Goal: Task Accomplishment & Management: Use online tool/utility

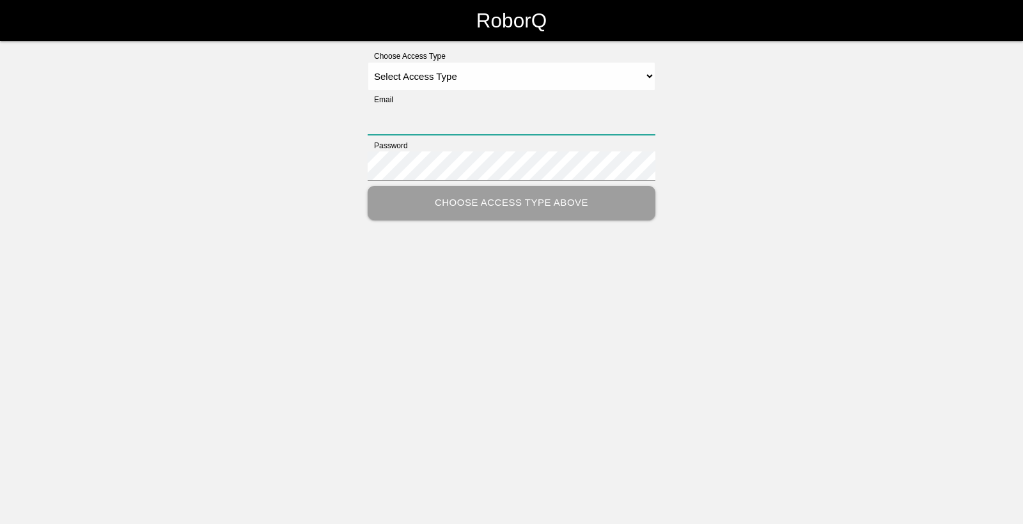
type input "[EMAIL_ADDRESS][DOMAIN_NAME]"
click at [547, 72] on select "Select Access Type Admin Customer Supervisor Worker" at bounding box center [512, 76] width 288 height 29
select select "Worker"
click at [368, 62] on select "Select Access Type Admin Customer Supervisor Worker" at bounding box center [512, 76] width 288 height 29
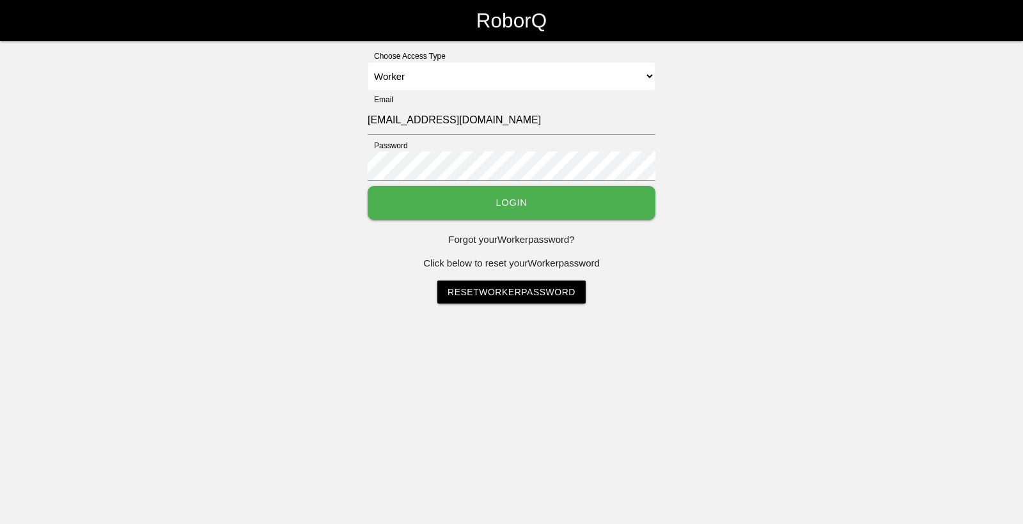
click at [457, 203] on button "Login" at bounding box center [512, 203] width 288 height 34
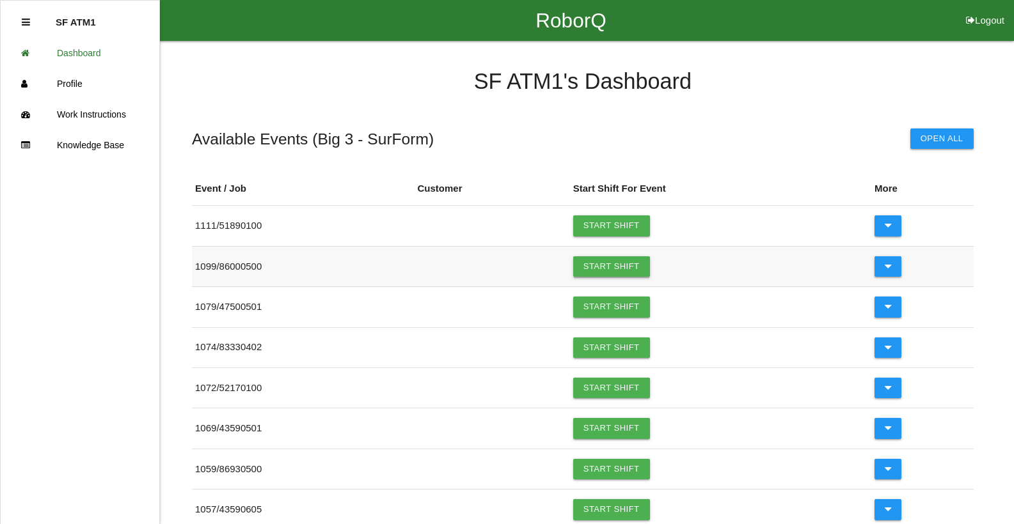
click at [615, 271] on link "Start Shift" at bounding box center [611, 266] width 77 height 20
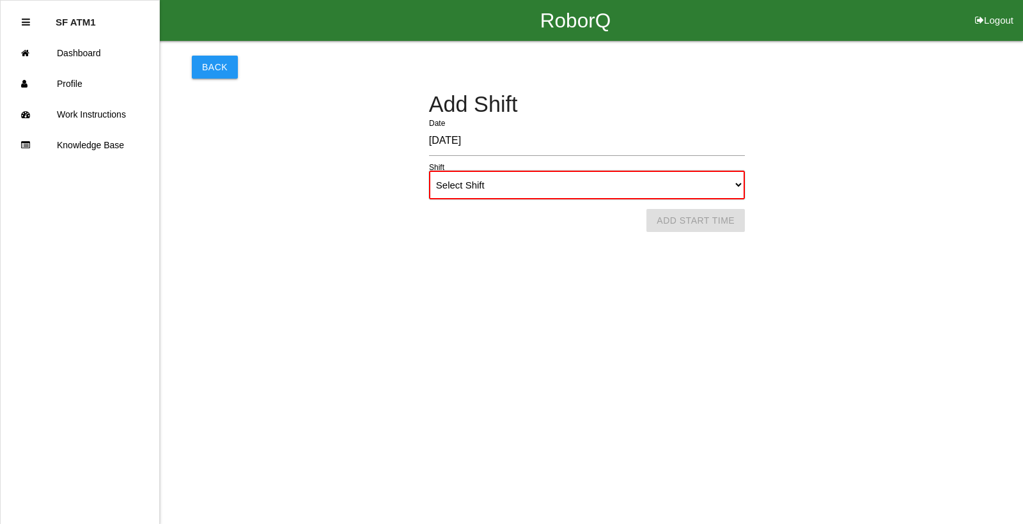
click at [531, 187] on select "Select Shift 1st Shift 2nd Shift 3rd Shift 4th Shift" at bounding box center [587, 185] width 316 height 29
select select "1"
click at [429, 171] on select "Select Shift 1st Shift 2nd Shift 3rd Shift 4th Shift" at bounding box center [587, 185] width 316 height 29
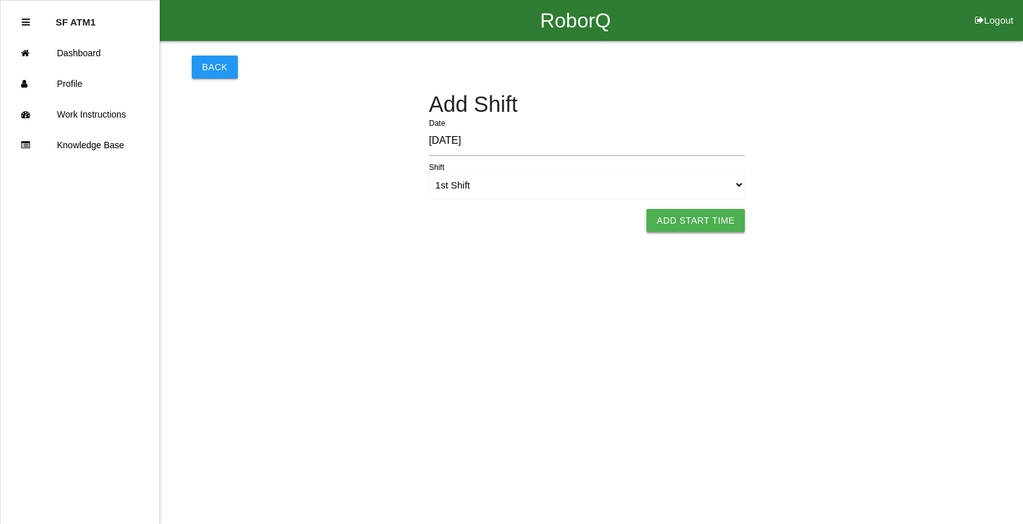
click at [655, 220] on button "Add Start Time" at bounding box center [696, 220] width 98 height 23
select select "6"
select select "14"
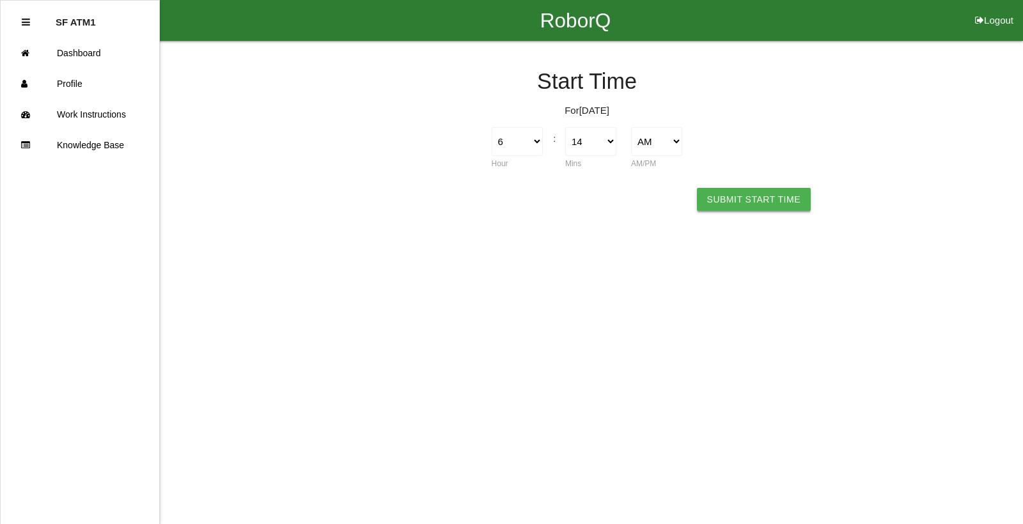
click at [735, 210] on button "Submit Start Time" at bounding box center [754, 199] width 114 height 23
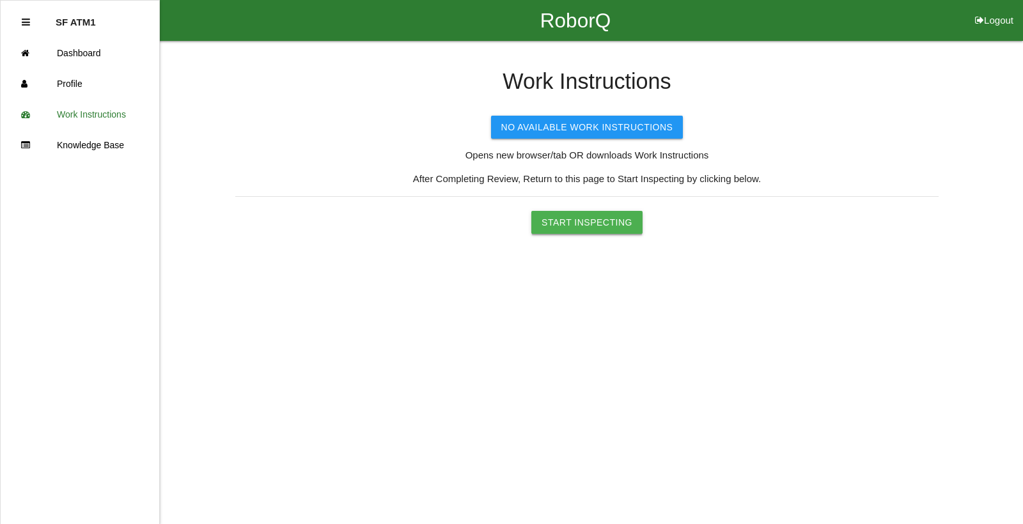
click at [588, 225] on button "Start Inspecting" at bounding box center [586, 222] width 111 height 23
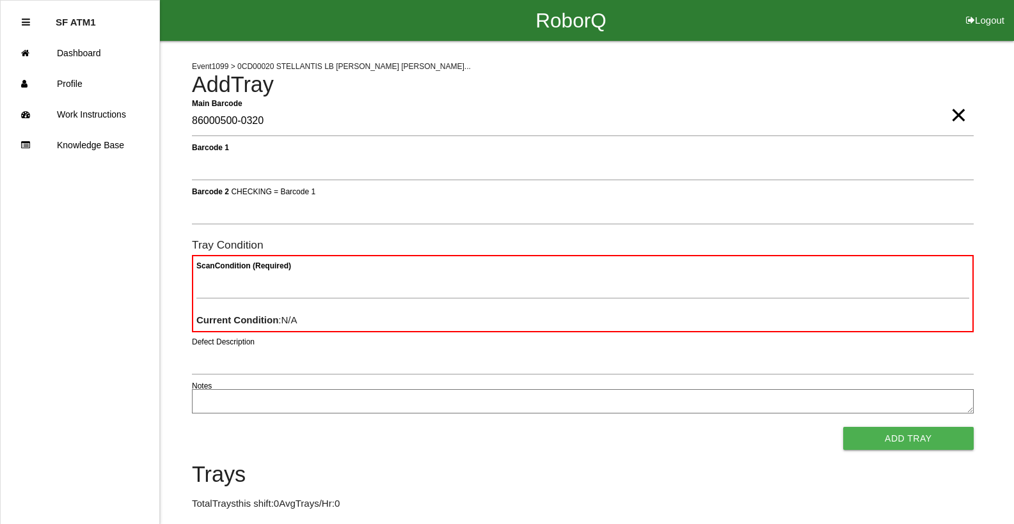
type Barcode "86000500-0320"
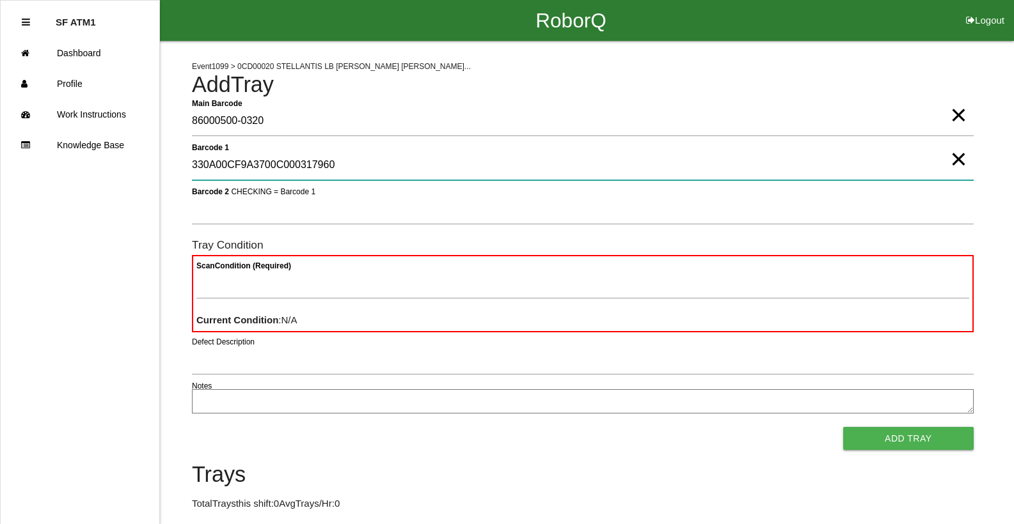
type 1 "330A00CF9A3700C000317960"
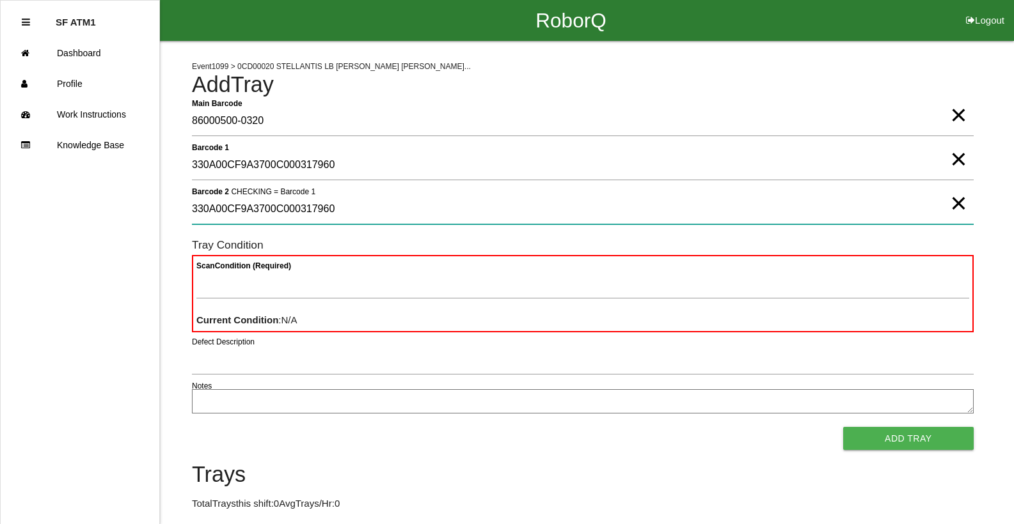
type 2 "330A00CF9A3700C000317960"
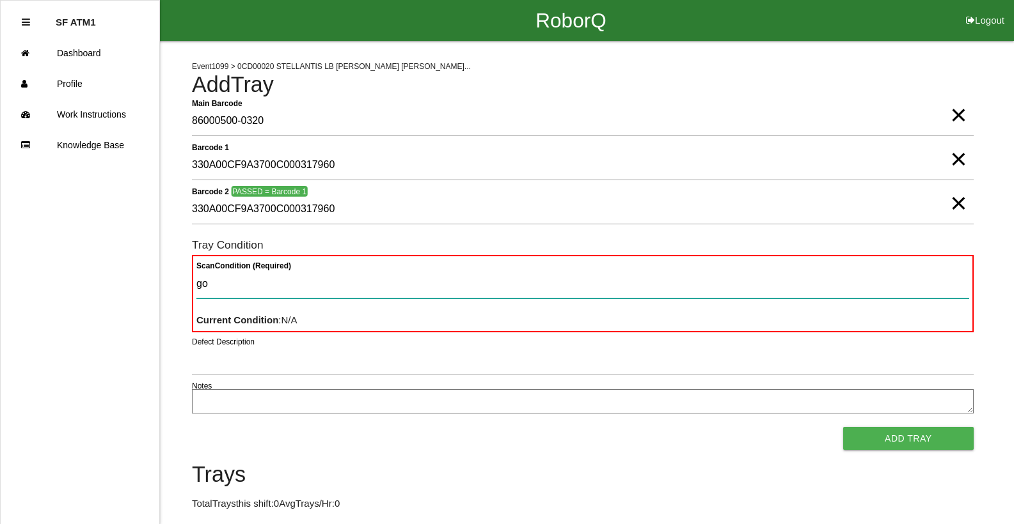
type Condition "goo"
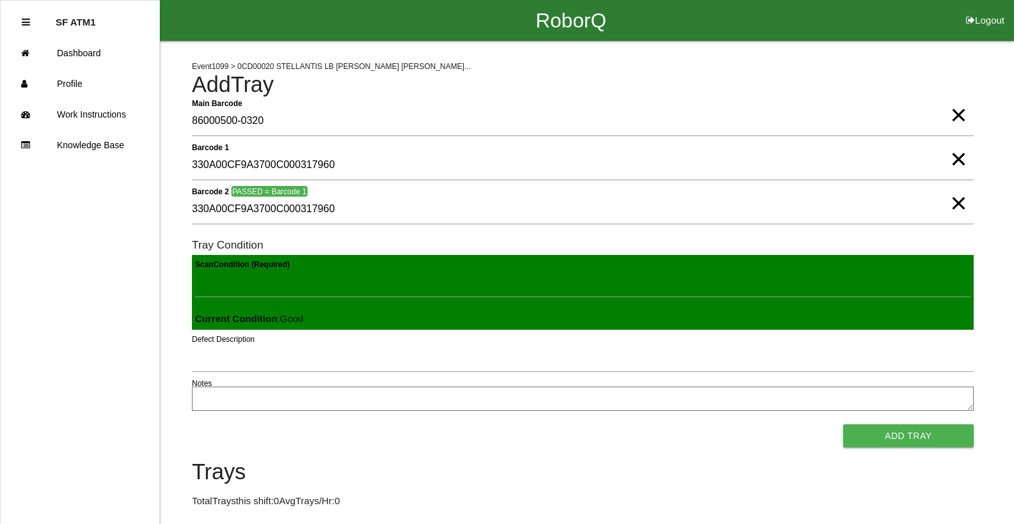
click at [843, 425] on button "Add Tray" at bounding box center [908, 436] width 130 height 23
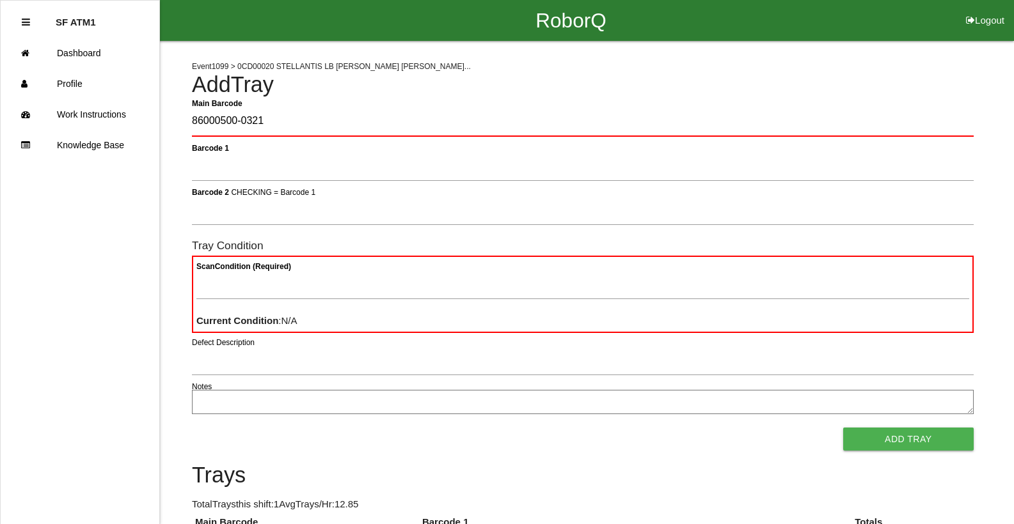
type Barcode "86000500-0321"
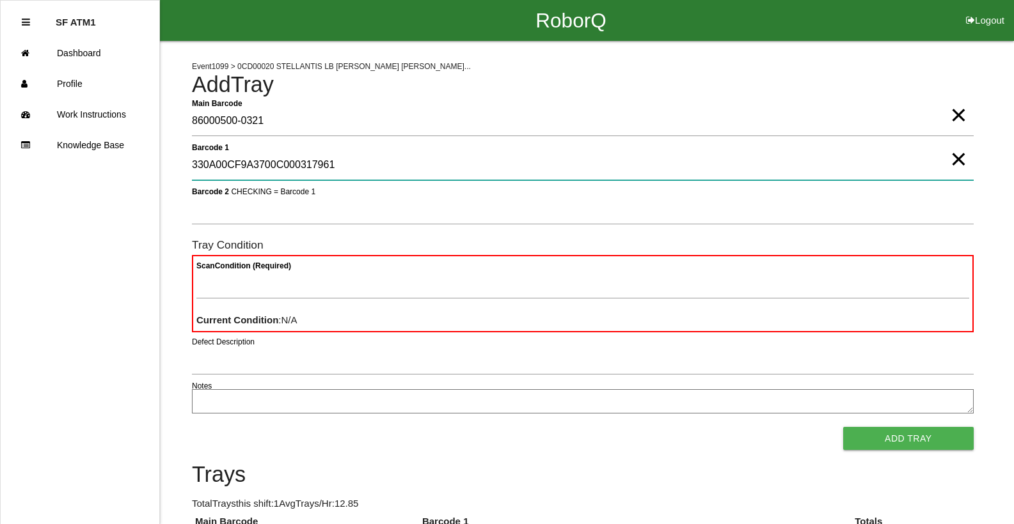
type 1 "330A00CF9A3700C000317961"
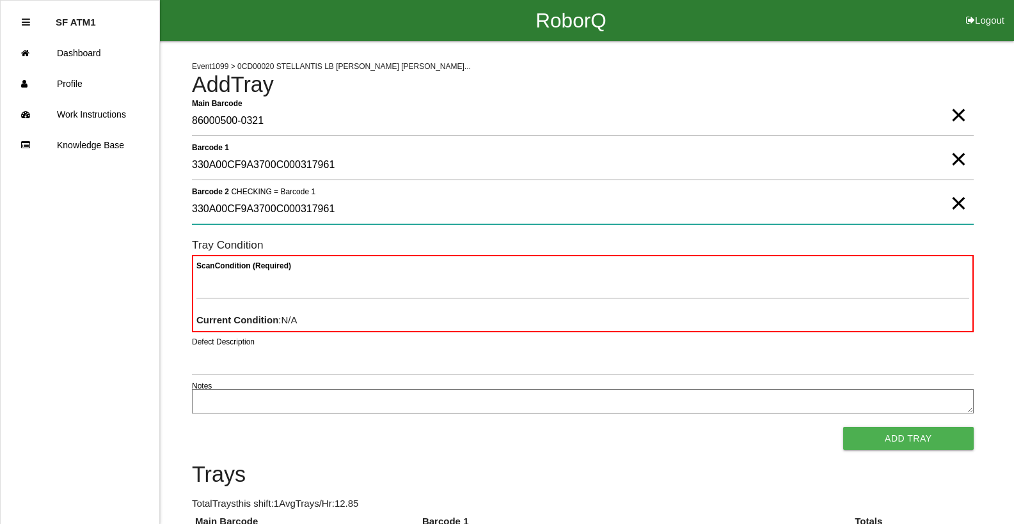
type 2 "330A00CF9A3700C000317961"
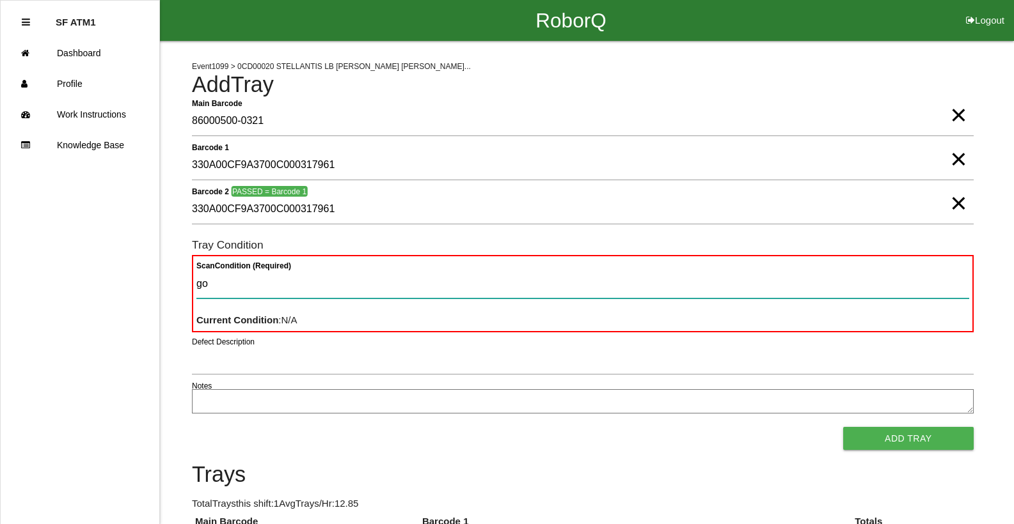
type Condition "goo"
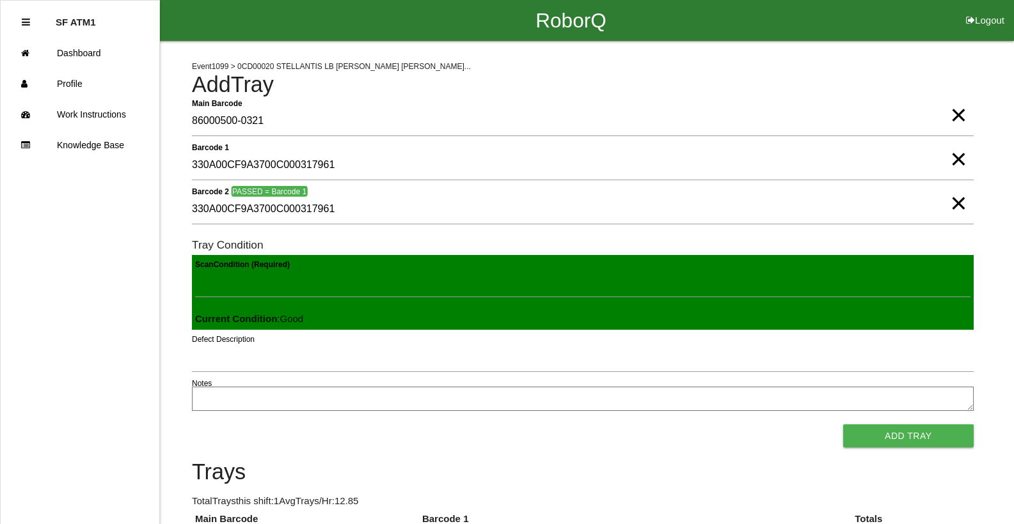
click at [843, 425] on button "Add Tray" at bounding box center [908, 436] width 130 height 23
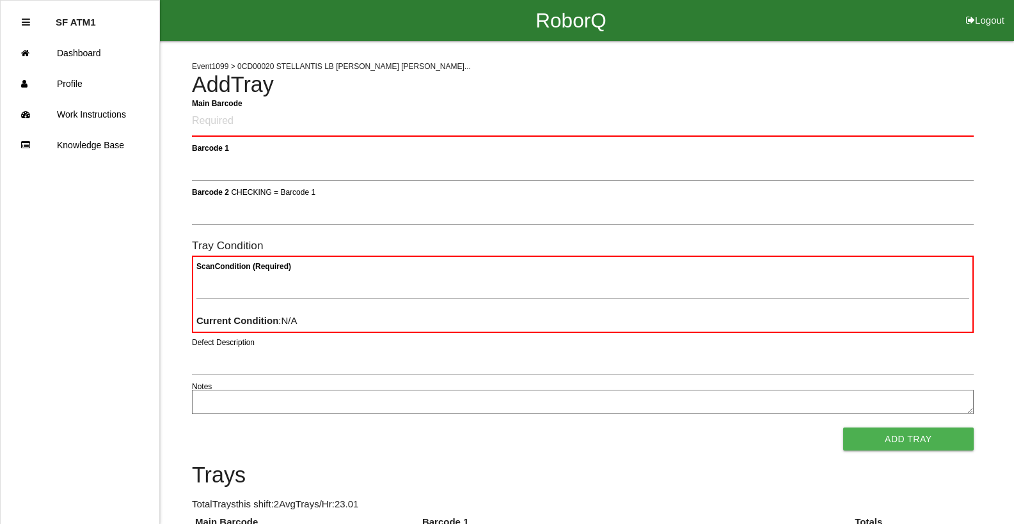
click button "Logout" at bounding box center [985, 5] width 58 height 10
select select "Worker"
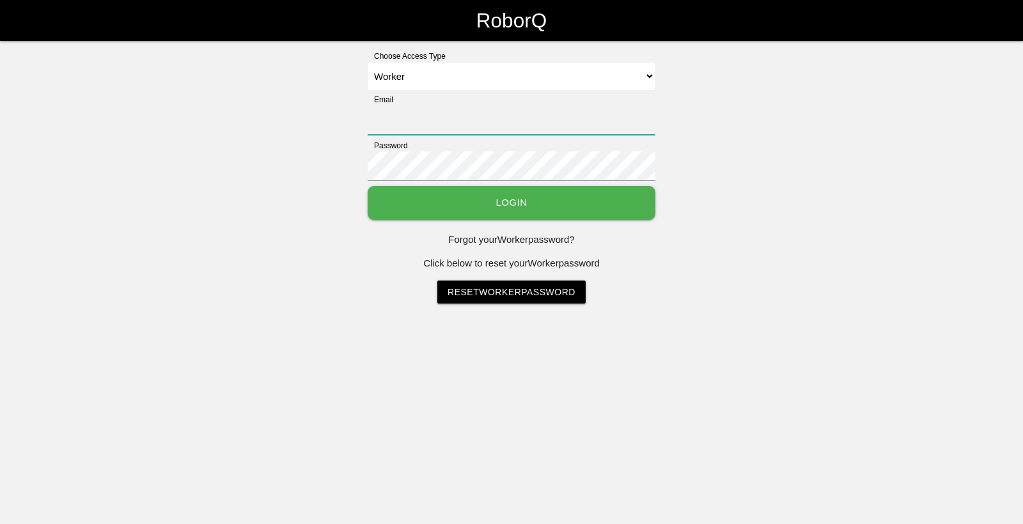
type input "[EMAIL_ADDRESS][DOMAIN_NAME]"
click at [368, 62] on select "Select Access Type Admin Customer Supervisor Worker" at bounding box center [512, 76] width 288 height 29
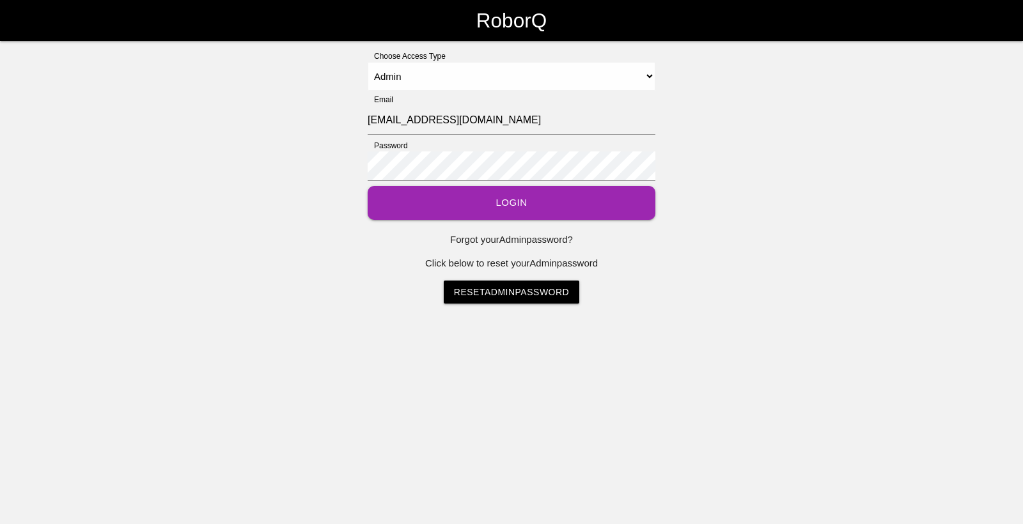
click at [484, 201] on button "Login" at bounding box center [512, 203] width 288 height 34
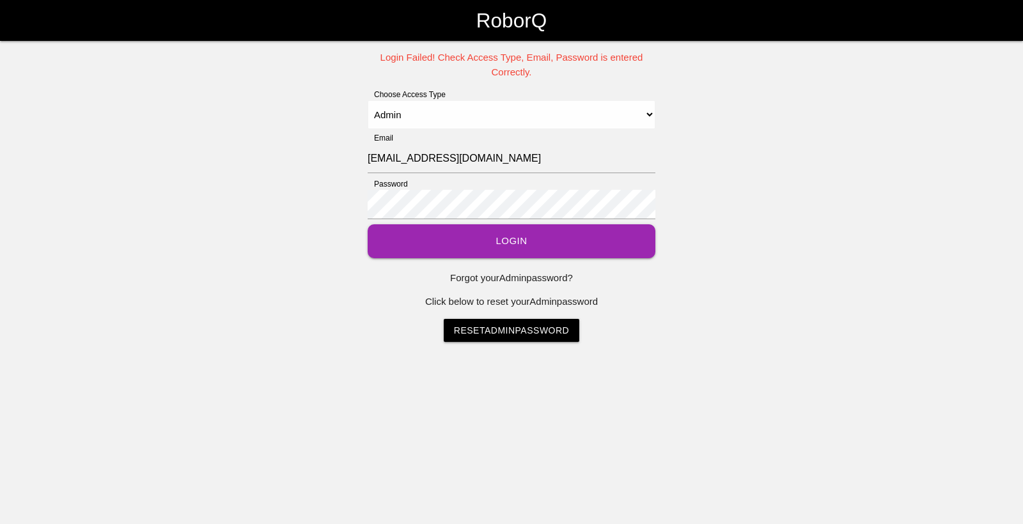
click at [666, 188] on div "Login Failed! Check Access Type, Email, Password is entered Correctly. Choose A…" at bounding box center [511, 197] width 1023 height 292
click at [523, 114] on select "Select Access Type Admin Customer Supervisor Worker" at bounding box center [512, 114] width 288 height 29
select select "Worker"
click at [368, 100] on select "Select Access Type Admin Customer Supervisor Worker" at bounding box center [512, 114] width 288 height 29
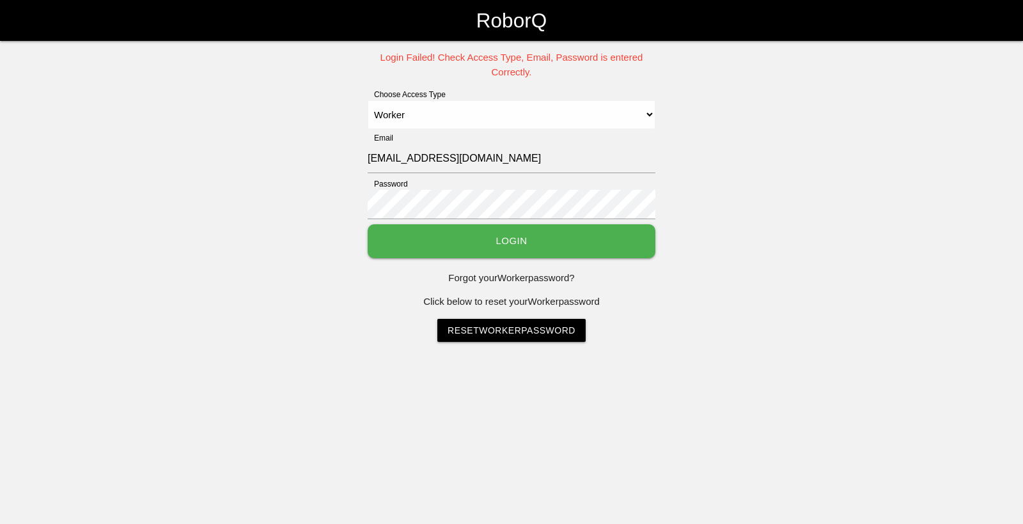
click at [443, 234] on button "Login" at bounding box center [512, 241] width 288 height 34
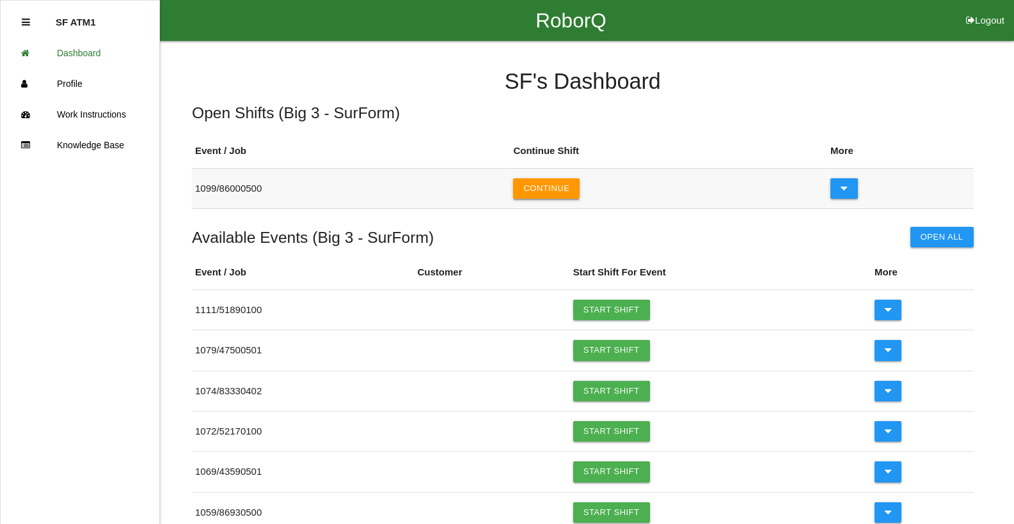
click at [545, 181] on button "Continue" at bounding box center [546, 188] width 67 height 20
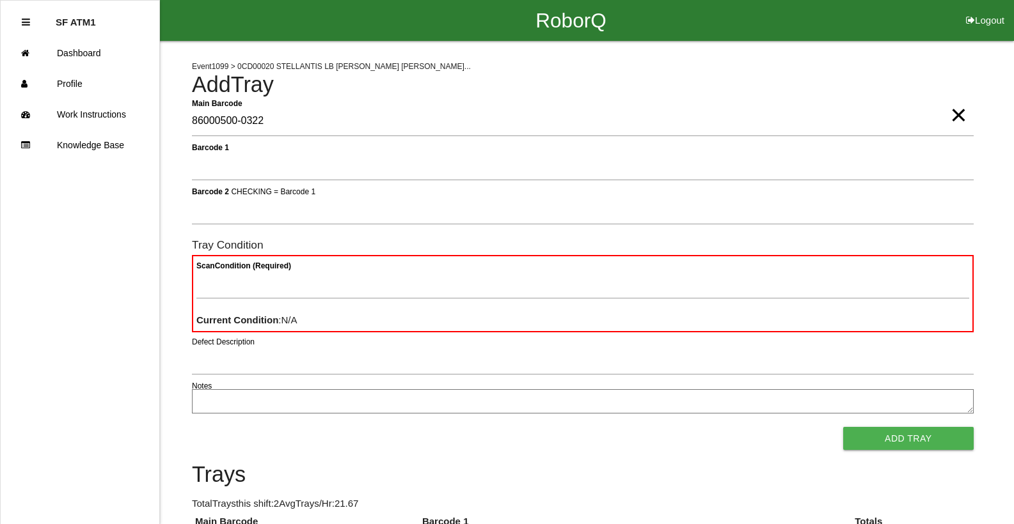
type Barcode "86000500-0322"
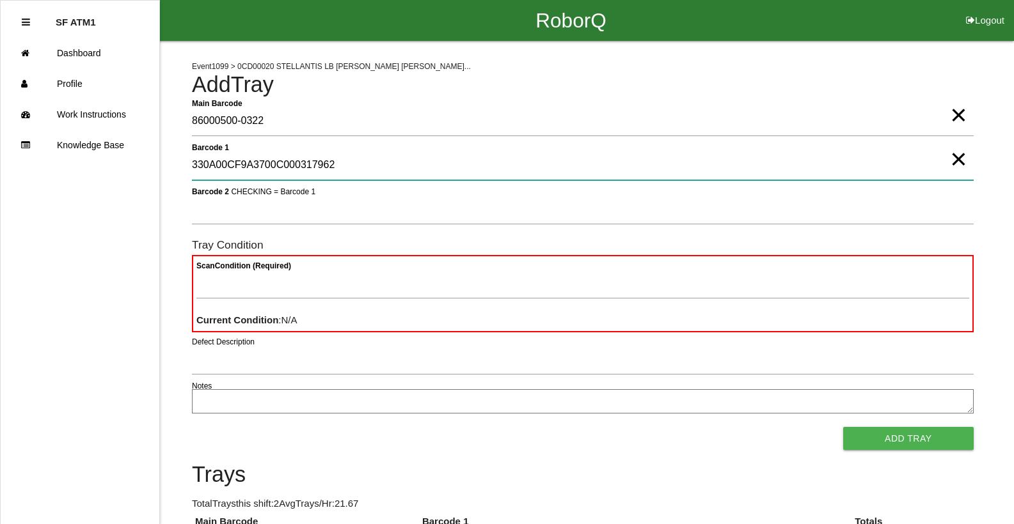
type 1 "330A00CF9A3700C000317962"
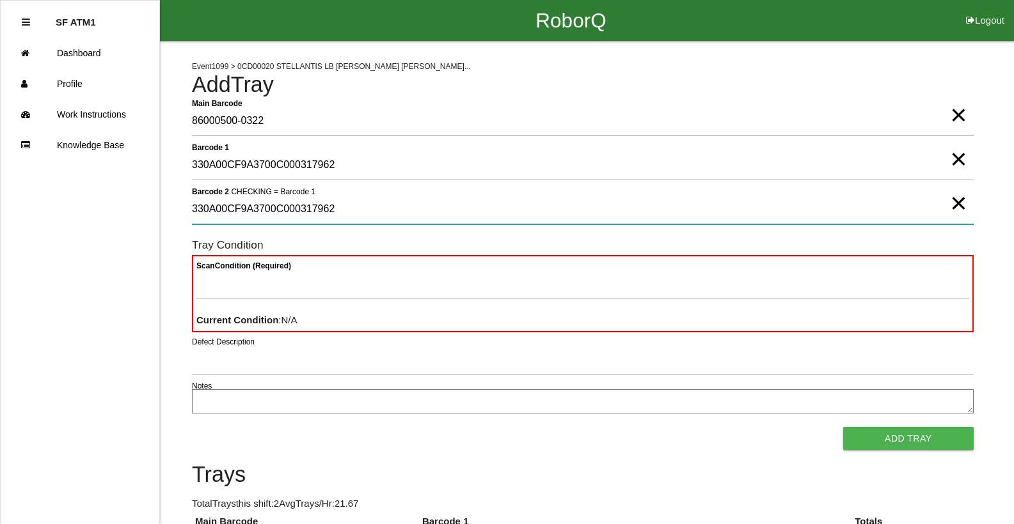
type 2 "330A00CF9A3700C000317962"
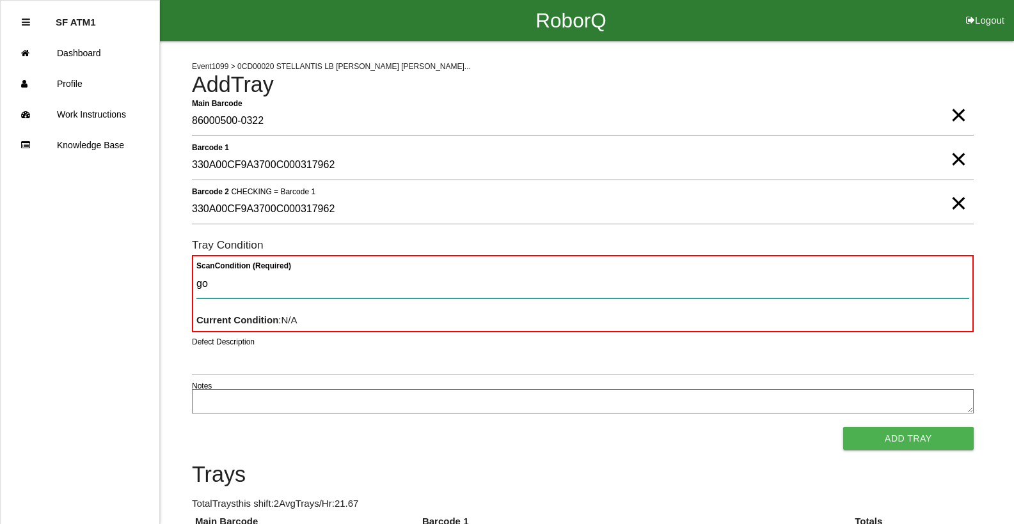
type Condition "goo"
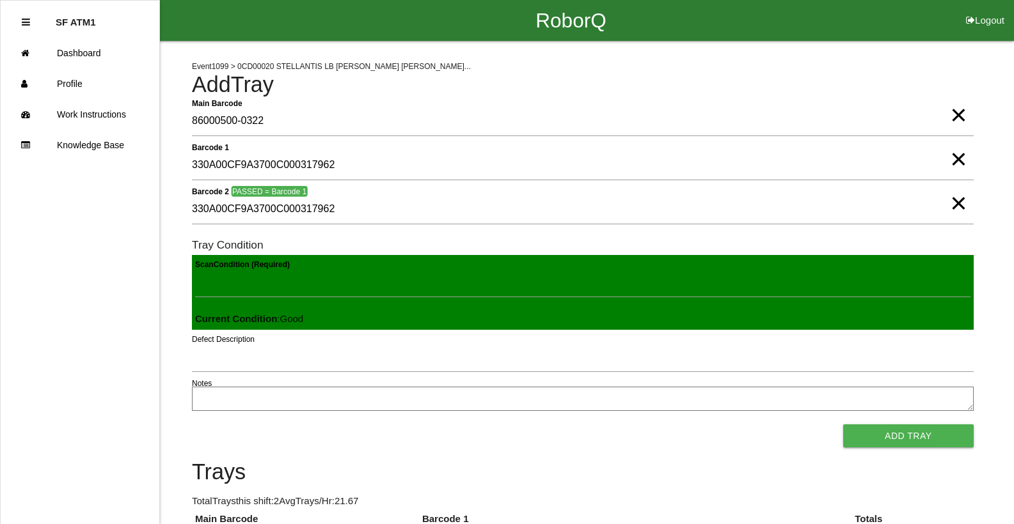
click at [843, 425] on button "Add Tray" at bounding box center [908, 436] width 130 height 23
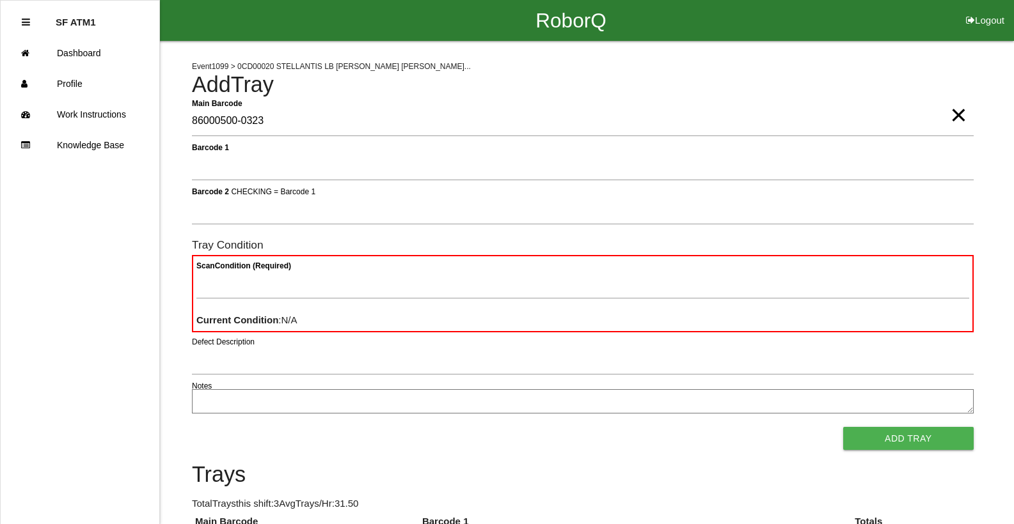
type Barcode "86000500-0323"
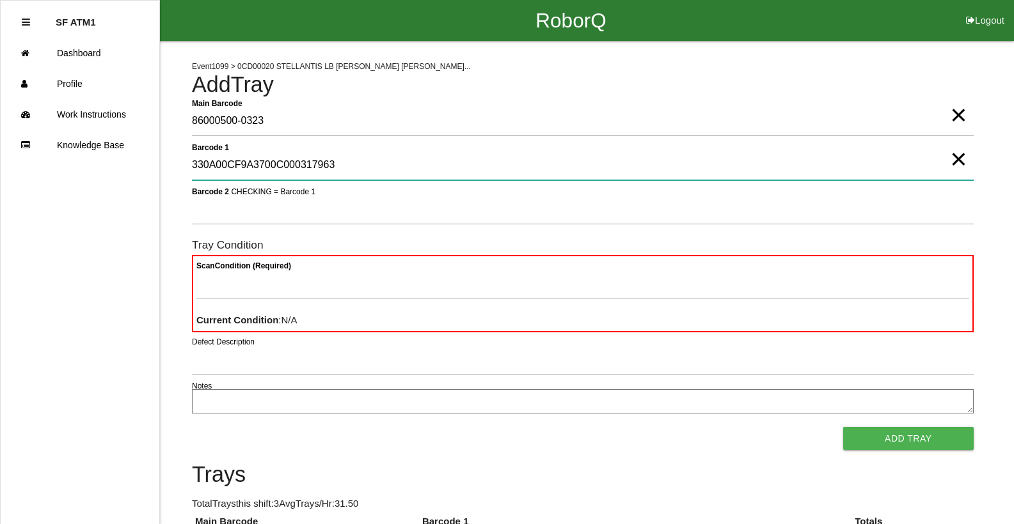
type 1 "330A00CF9A3700C000317963"
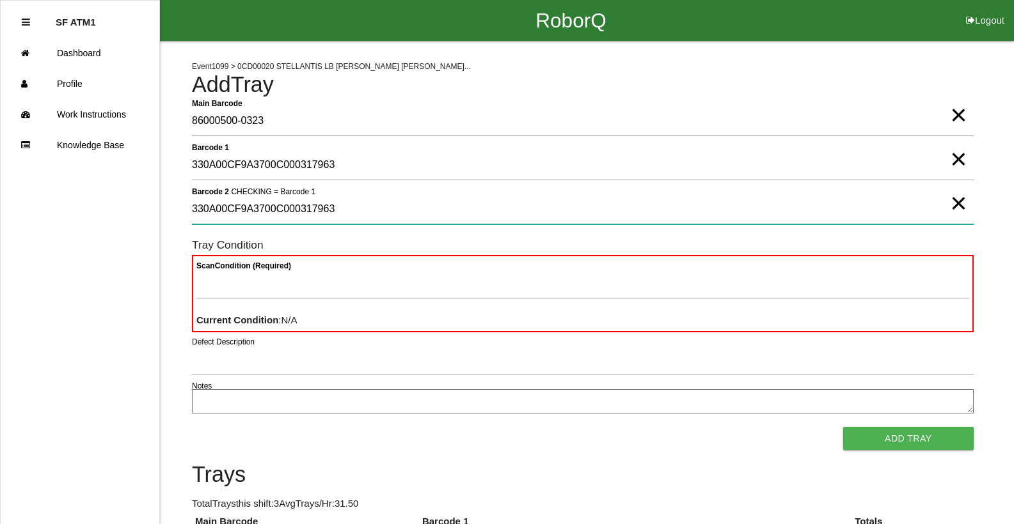
type 2 "330A00CF9A3700C000317963"
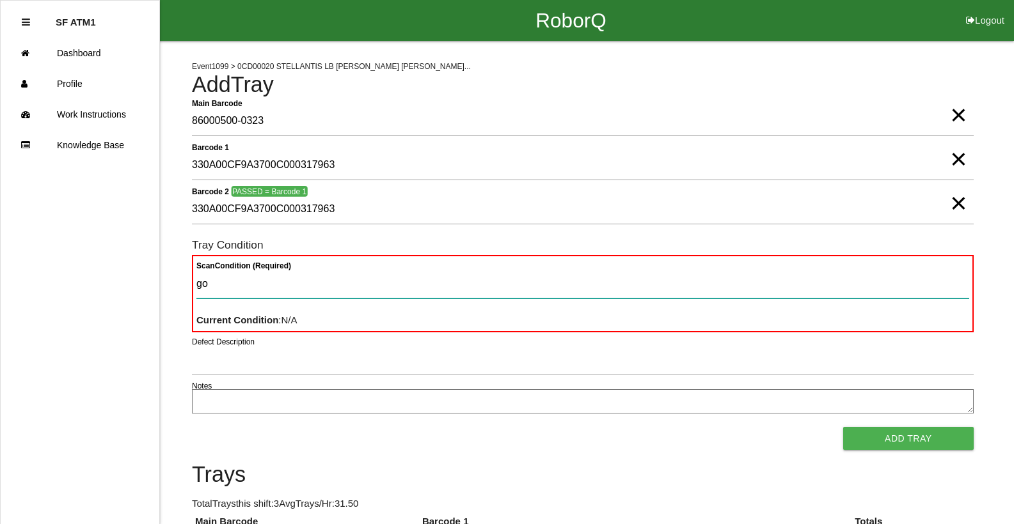
type Condition "goo"
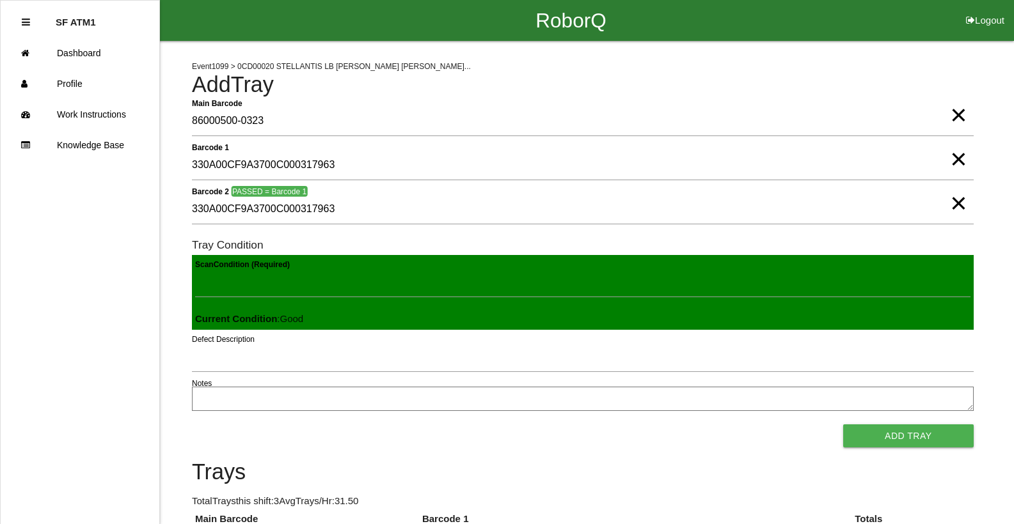
click at [843, 425] on button "Add Tray" at bounding box center [908, 436] width 130 height 23
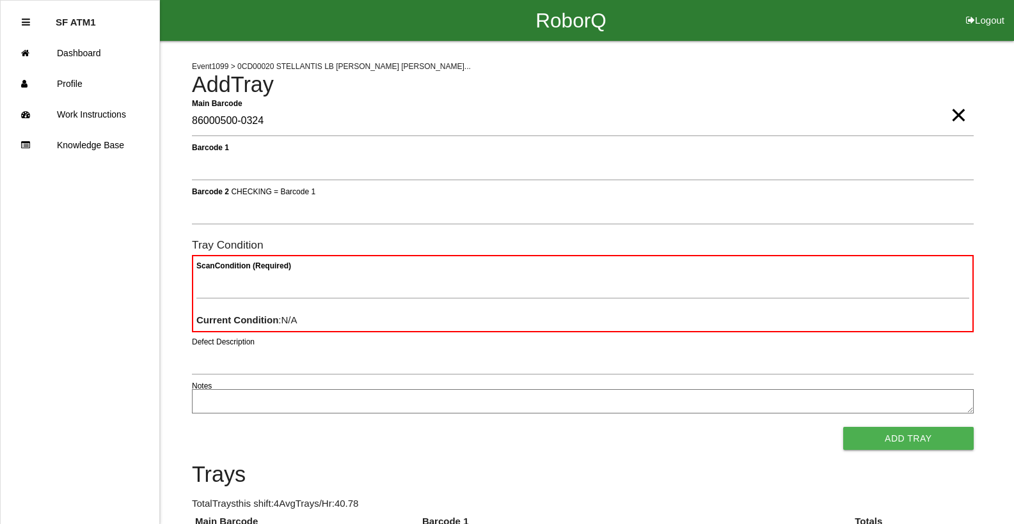
type Barcode "86000500-0324"
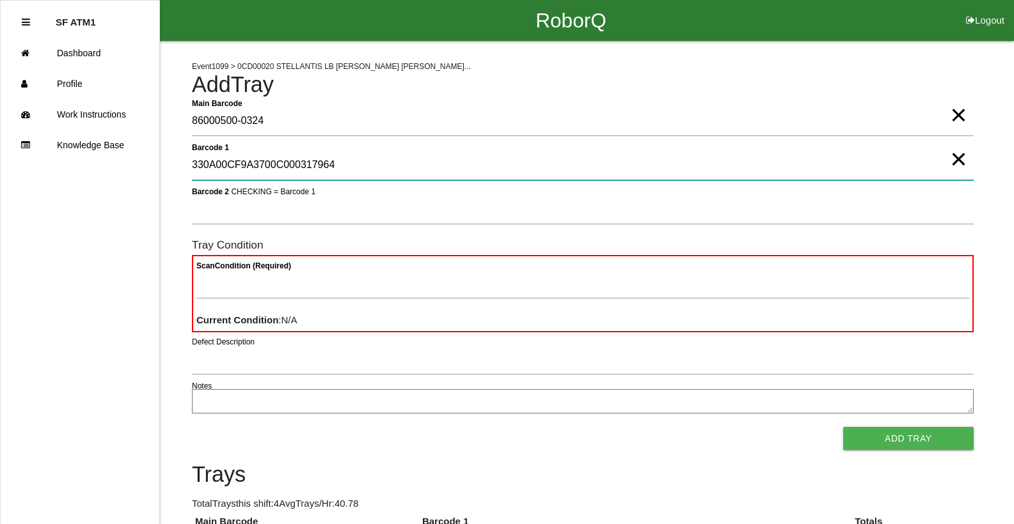
type 1 "330A00CF9A3700C000317964"
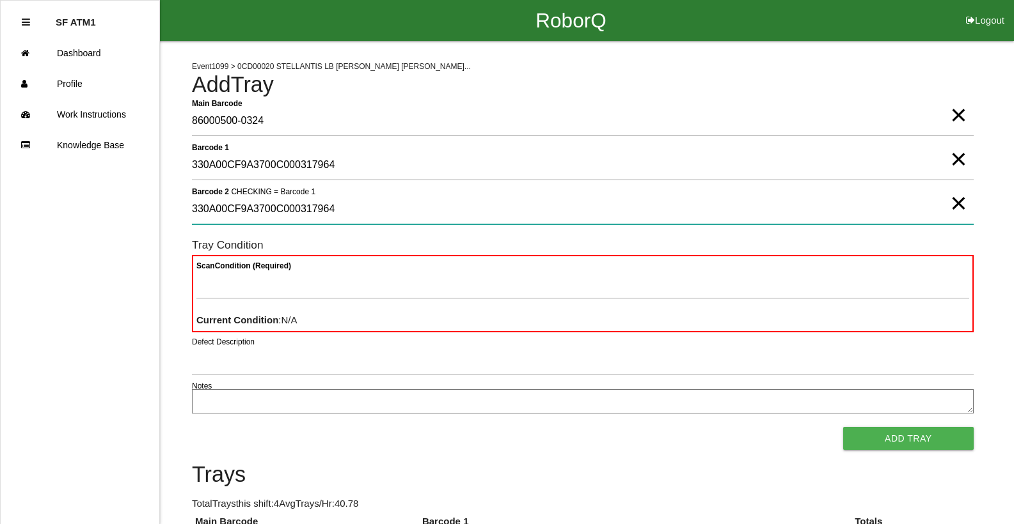
type 2 "330A00CF9A3700C000317964"
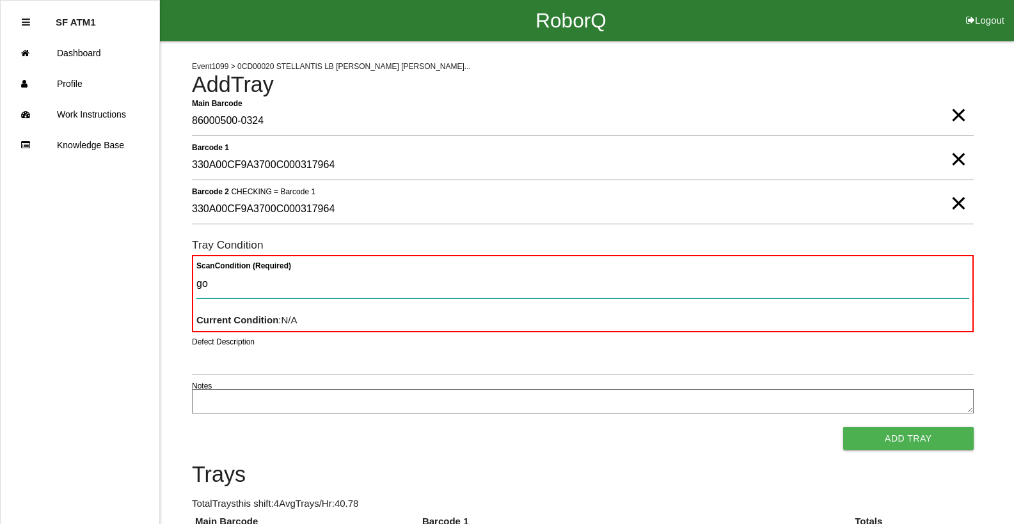
type Condition "goo"
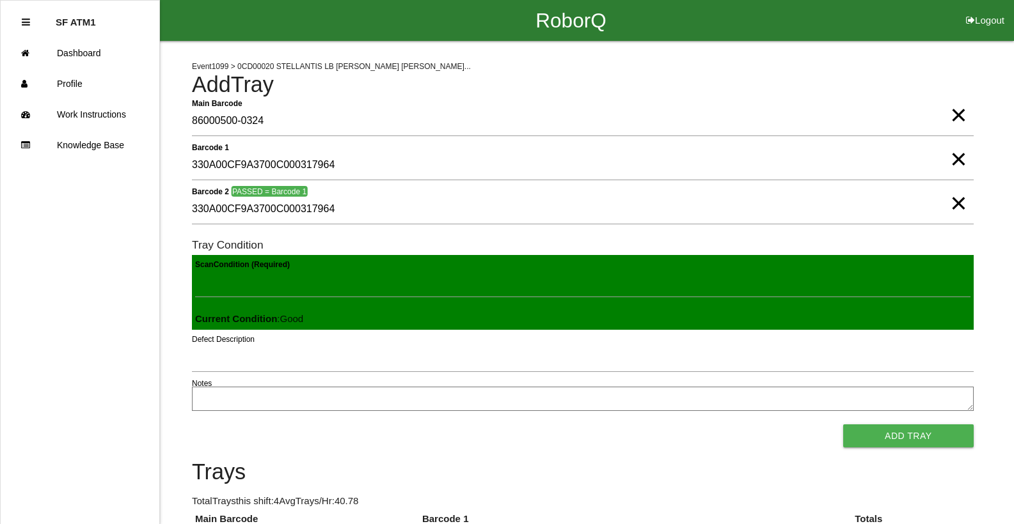
click at [843, 425] on button "Add Tray" at bounding box center [908, 436] width 130 height 23
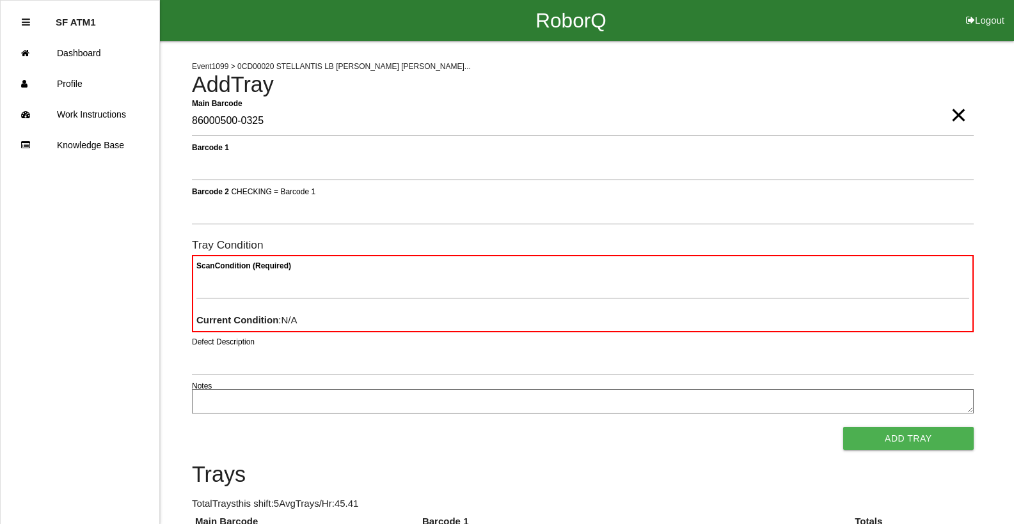
type Barcode "86000500-0325"
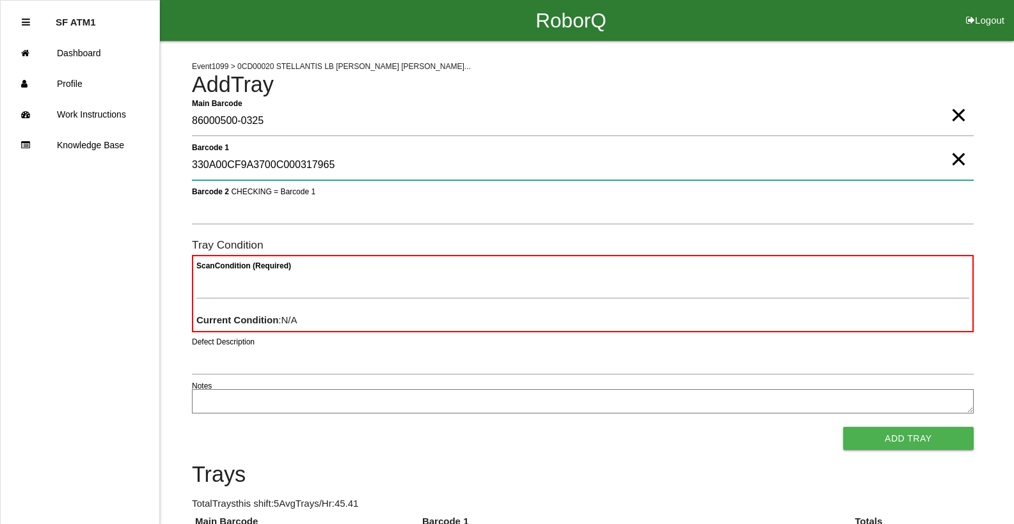
type 1 "330A00CF9A3700C000317965"
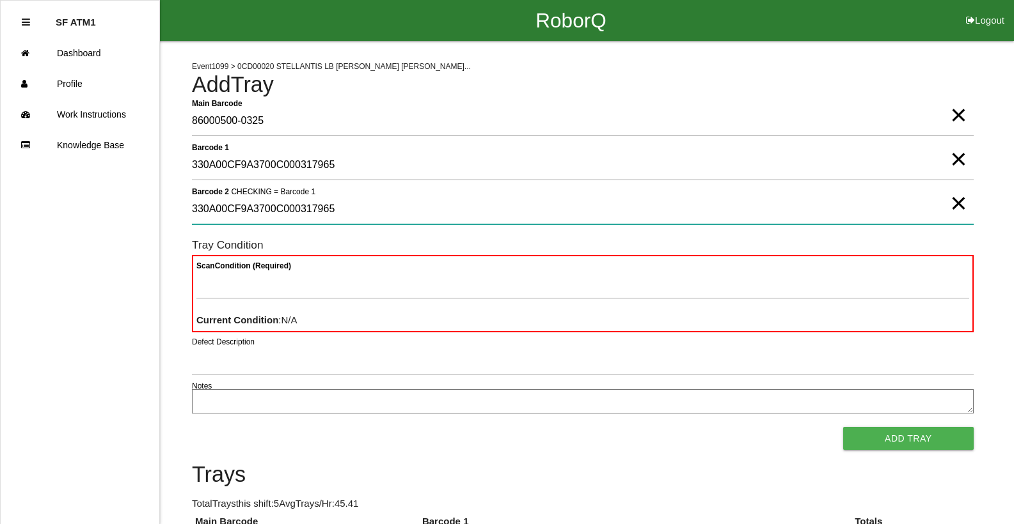
type 2 "330A00CF9A3700C000317965"
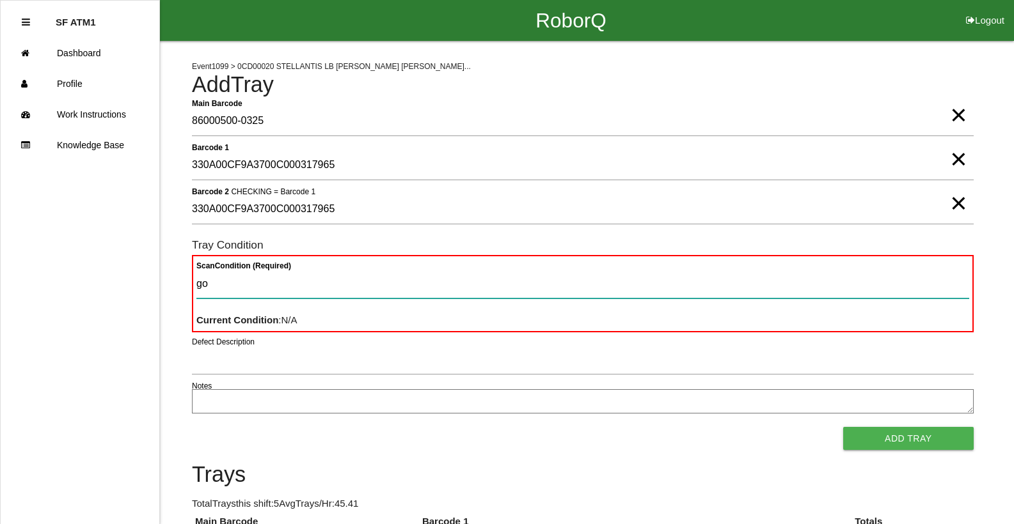
type Condition "goo"
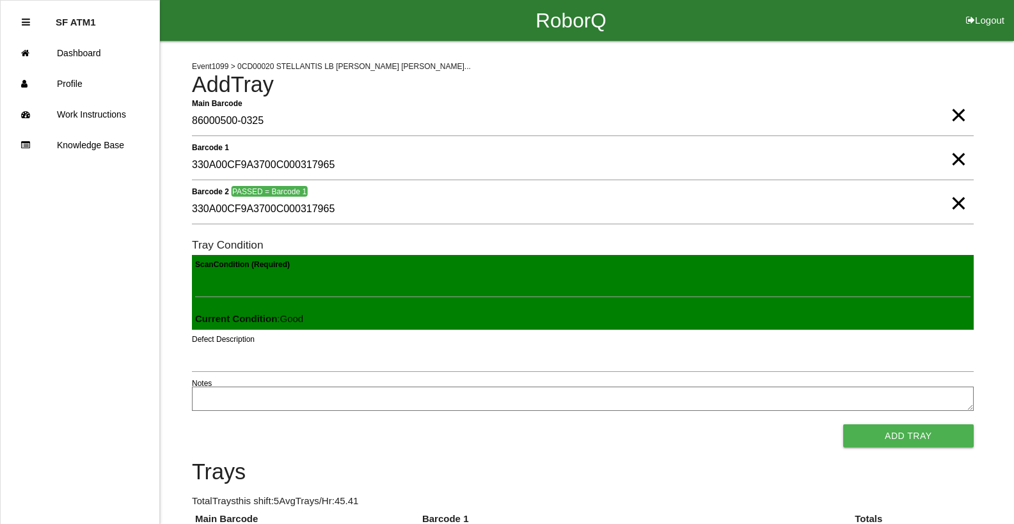
click at [843, 425] on button "Add Tray" at bounding box center [908, 436] width 130 height 23
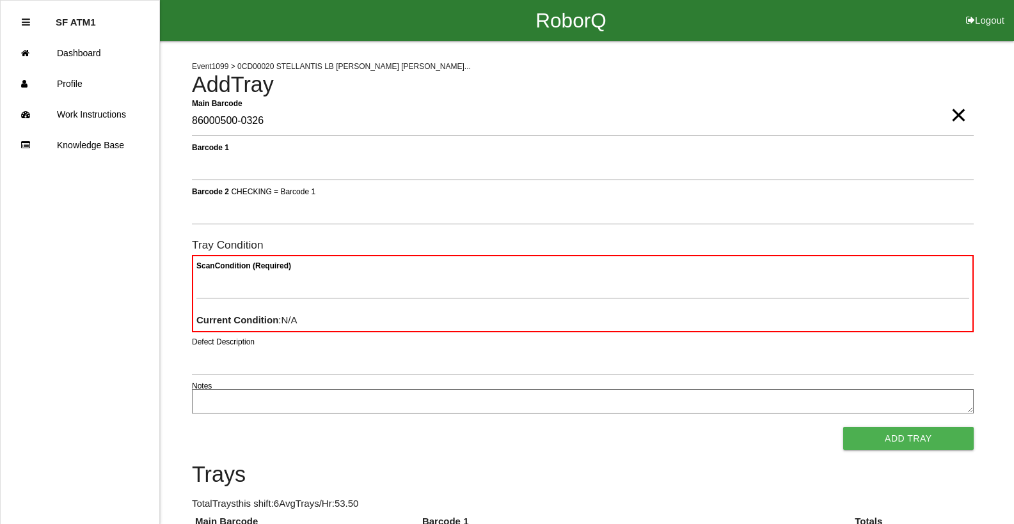
type Barcode "86000500-0326"
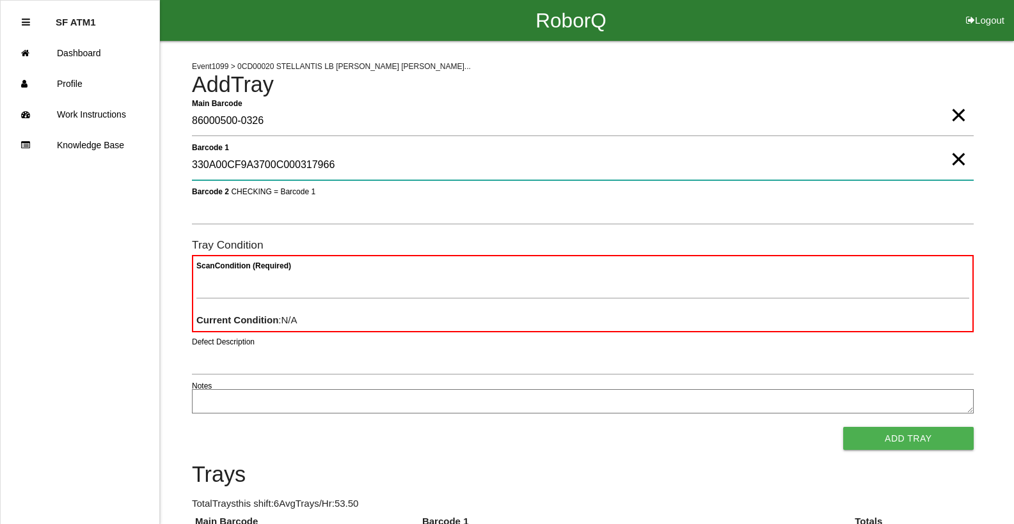
type 1 "330A00CF9A3700C000317966"
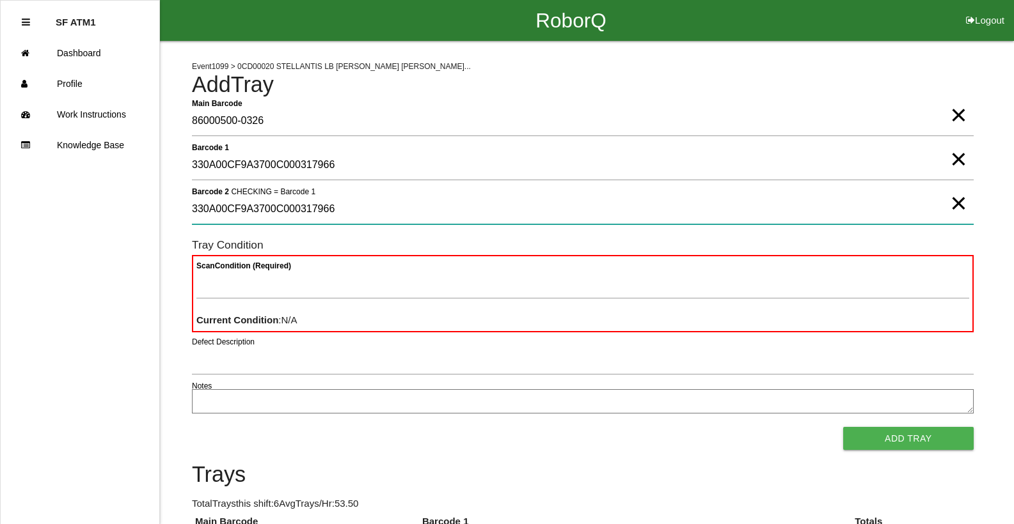
type 2 "330A00CF9A3700C000317966"
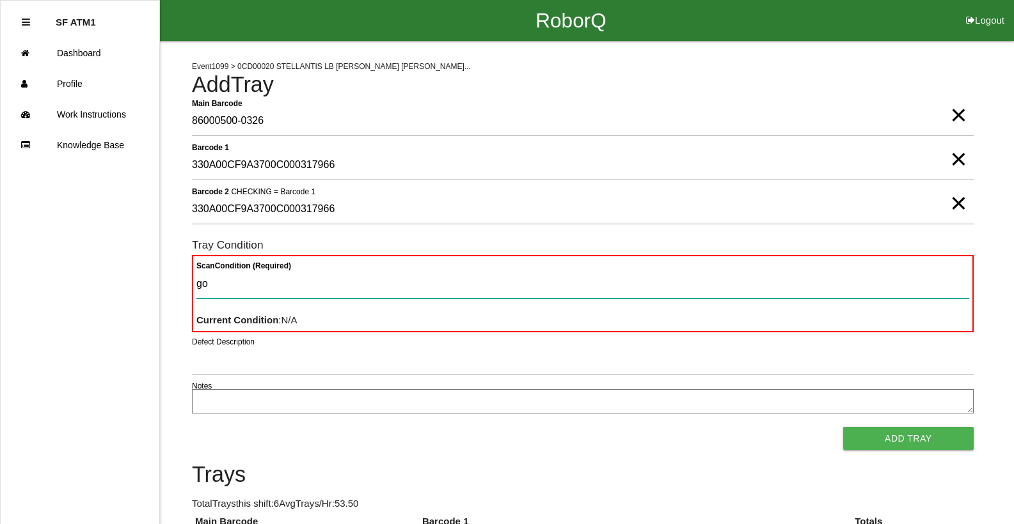
type Condition "goo"
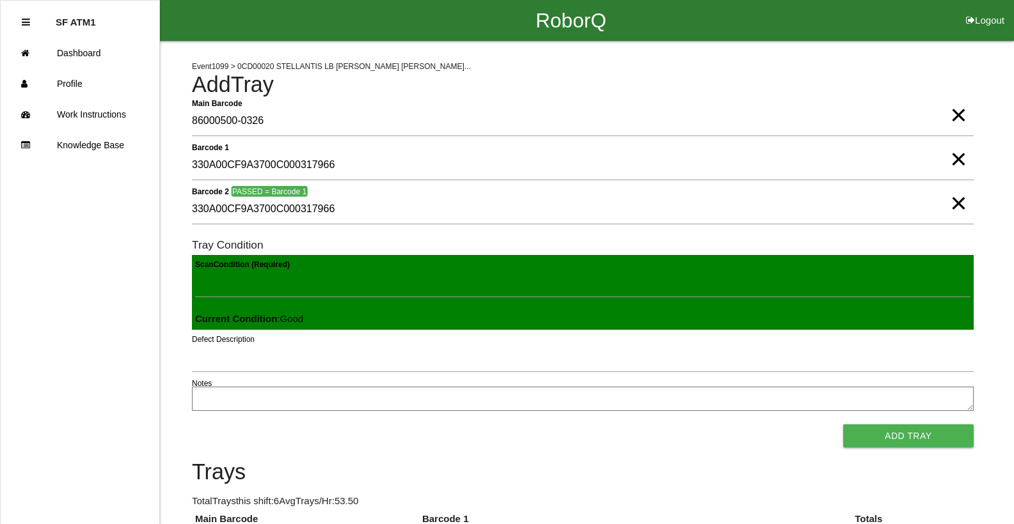
click at [843, 425] on button "Add Tray" at bounding box center [908, 436] width 130 height 23
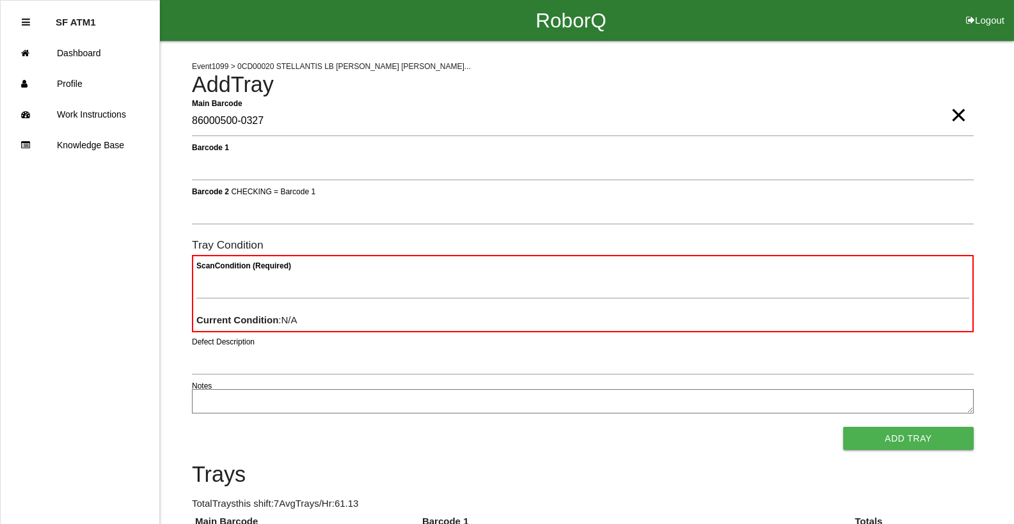
type Barcode "86000500-0327"
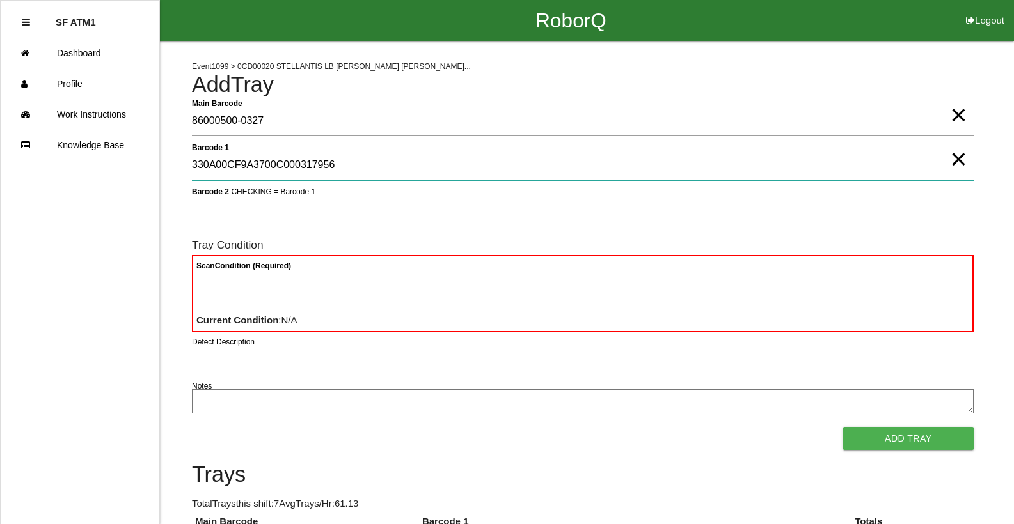
type 1 "330A00CF9A3700C000317956"
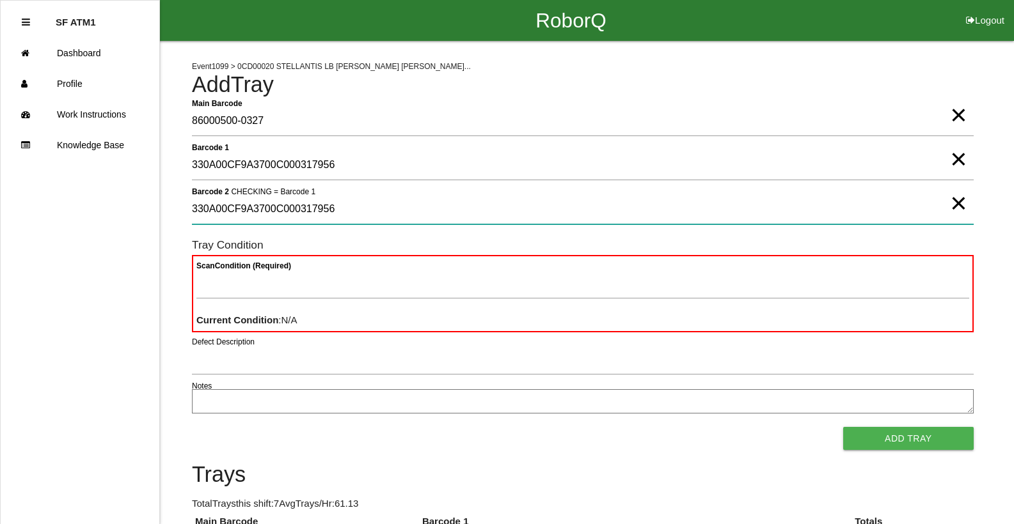
type 2 "330A00CF9A3700C000317956"
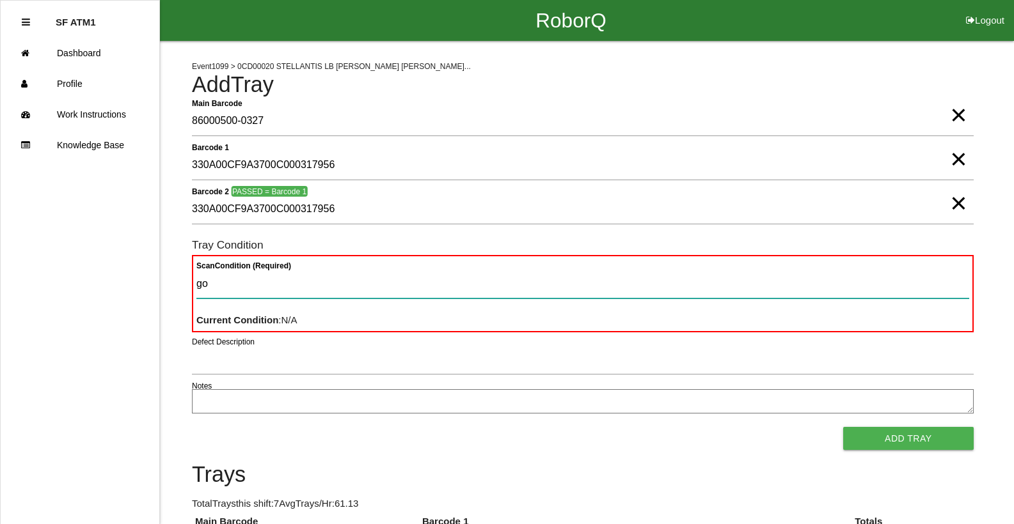
type Condition "goo"
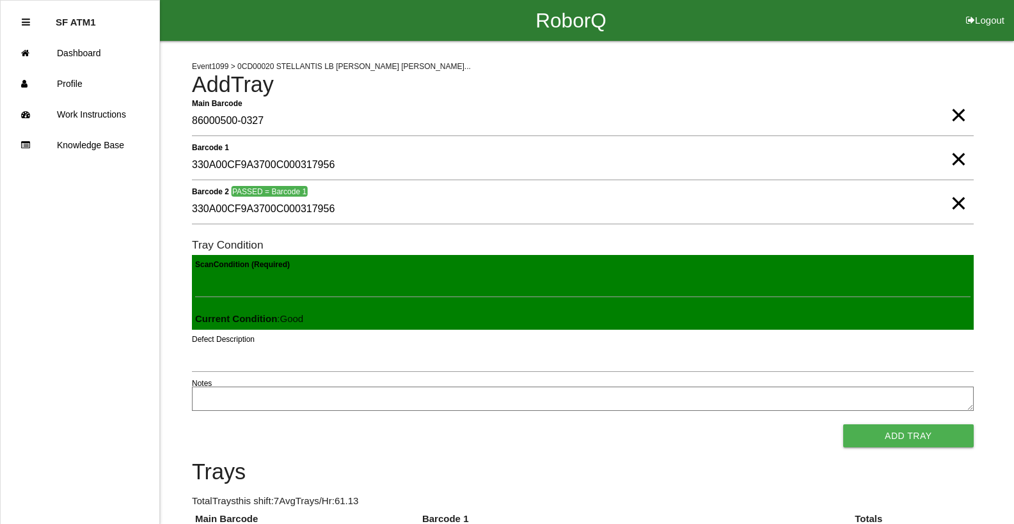
click at [843, 425] on button "Add Tray" at bounding box center [908, 436] width 130 height 23
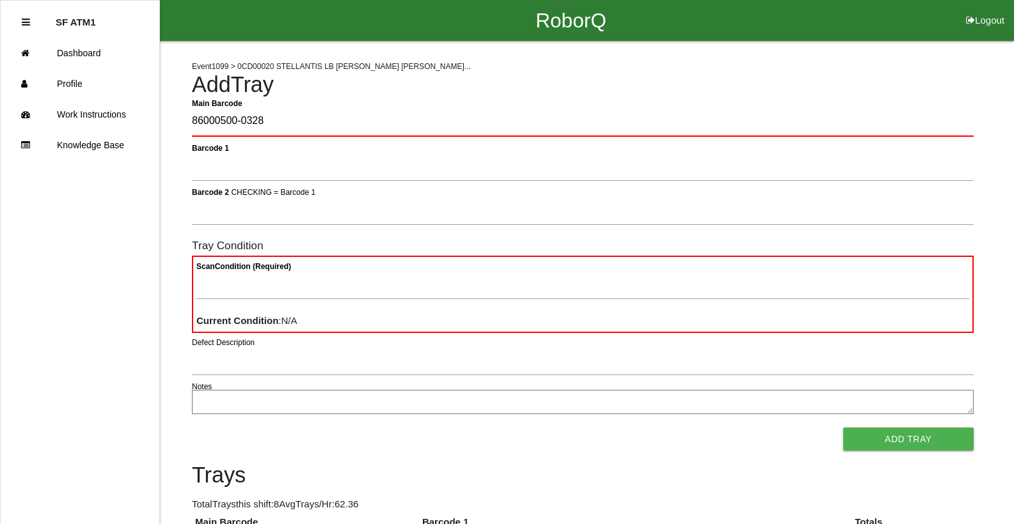
type Barcode "86000500-0328"
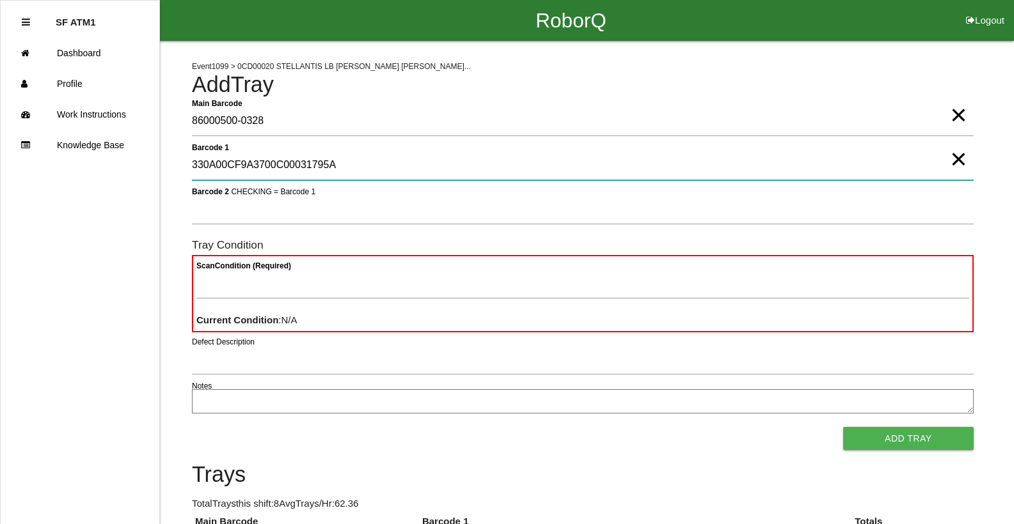
type 1 "330A00CF9A3700C00031795A"
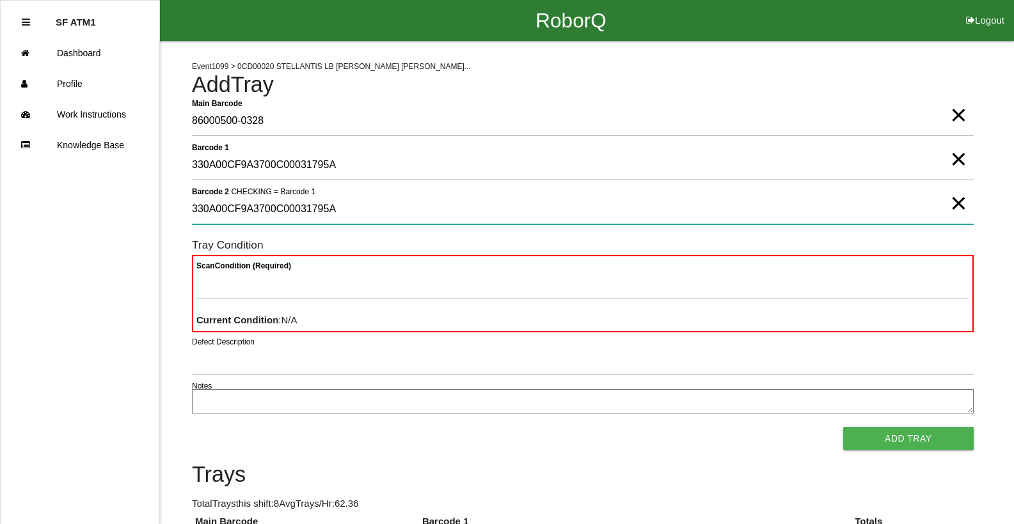
type 2 "330A00CF9A3700C00031795A"
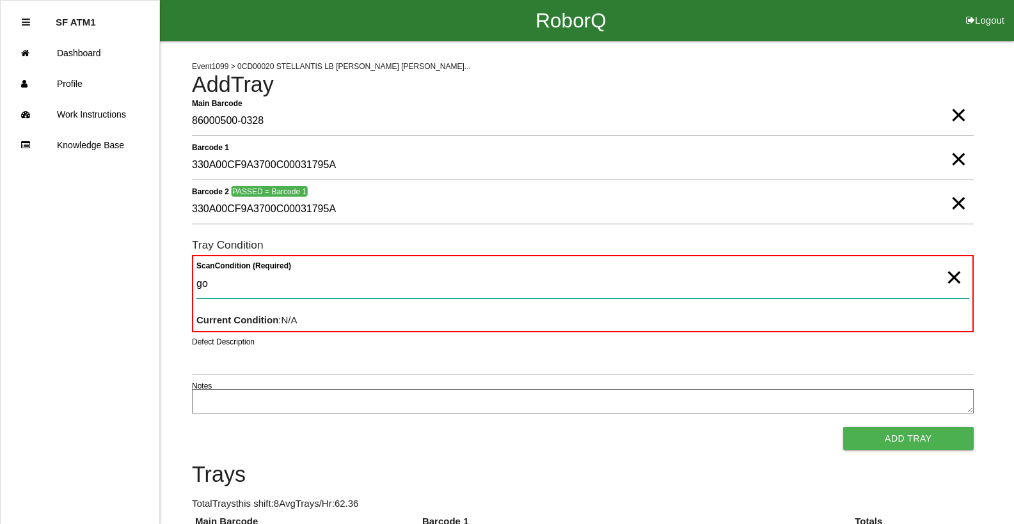
type Condition "goo"
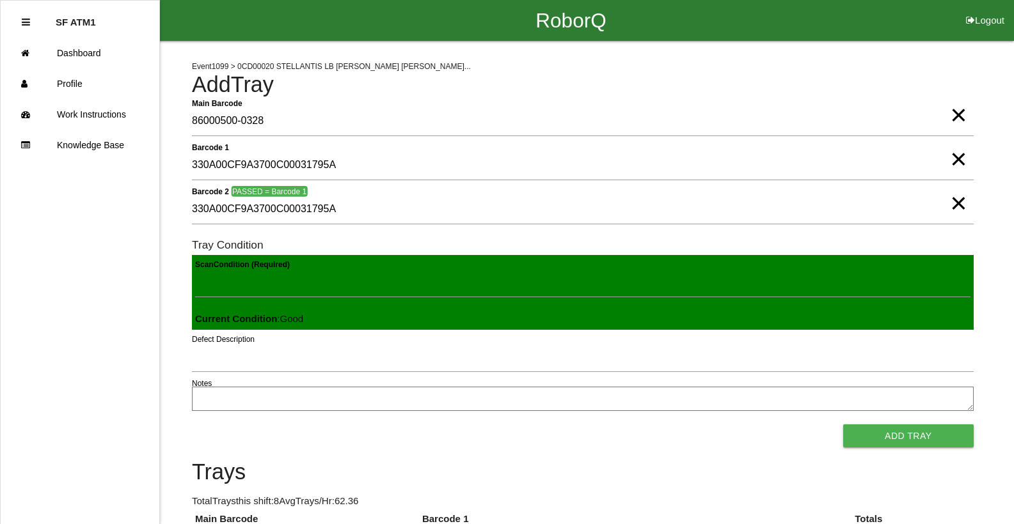
click at [843, 425] on button "Add Tray" at bounding box center [908, 436] width 130 height 23
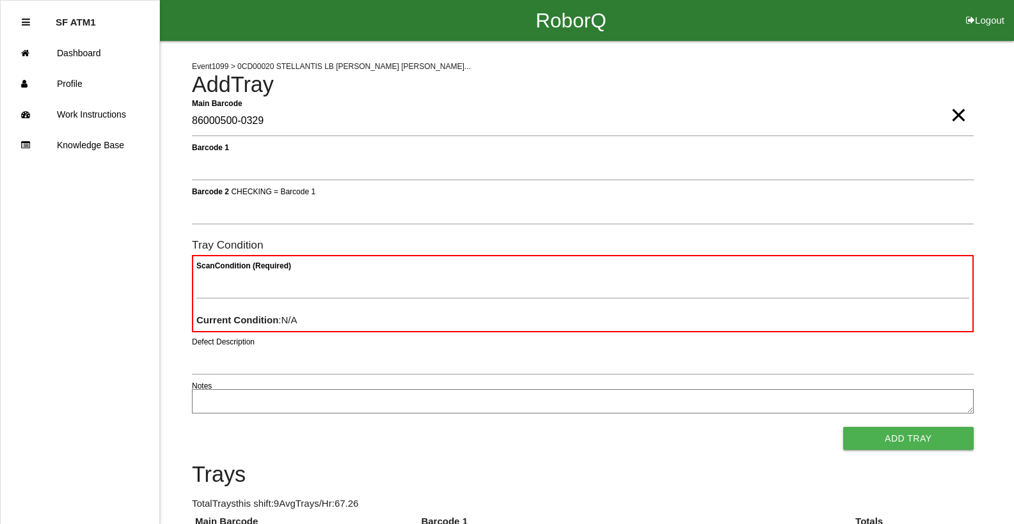
type Barcode "86000500-0329"
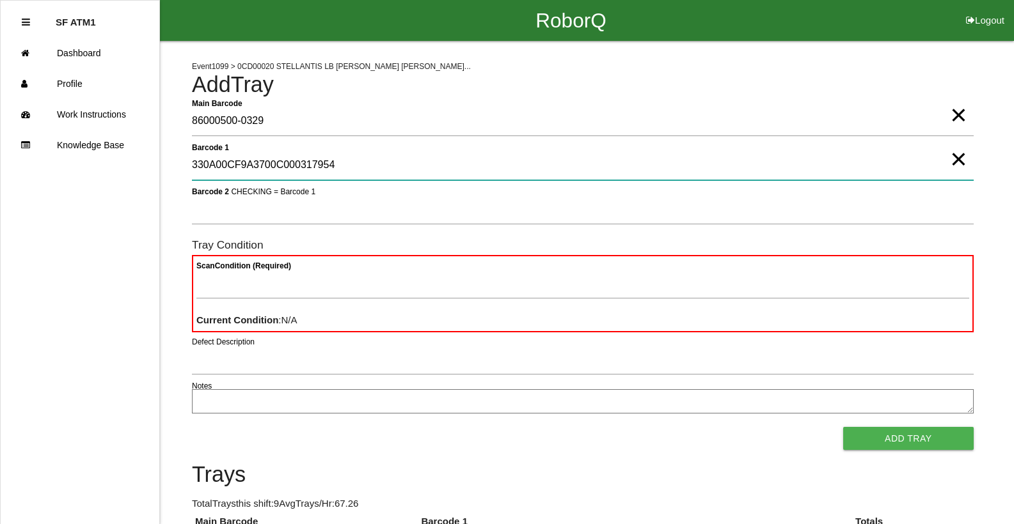
type 1 "330A00CF9A3700C000317954"
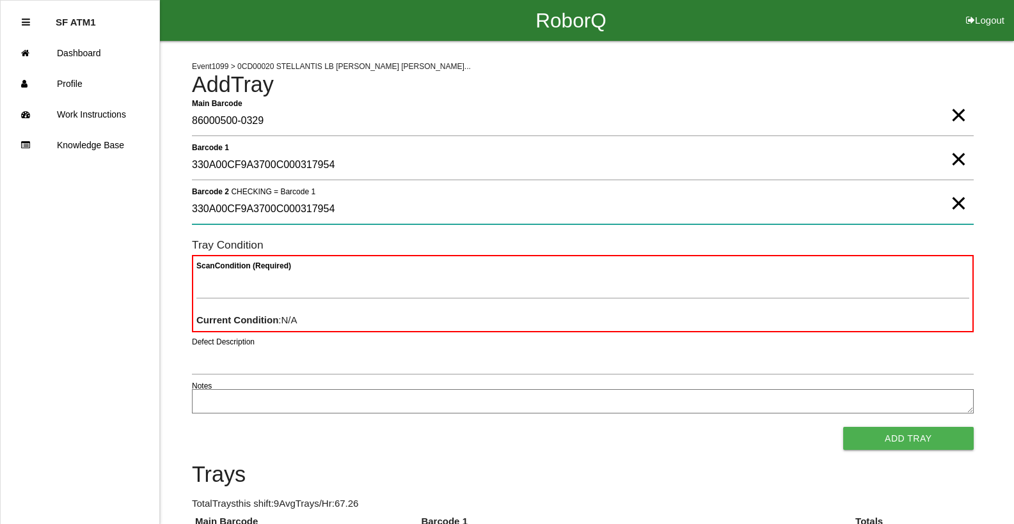
type 2 "330A00CF9A3700C000317954"
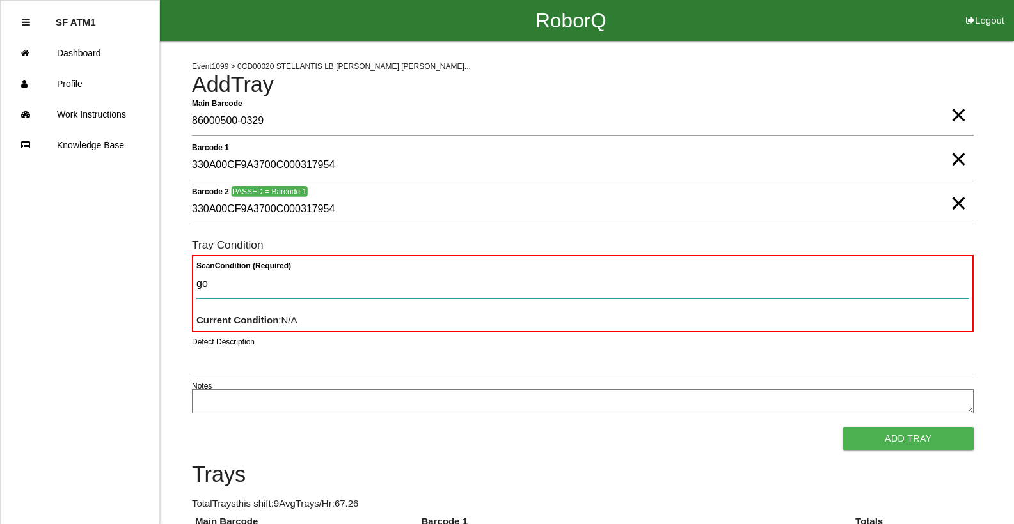
type Condition "goo"
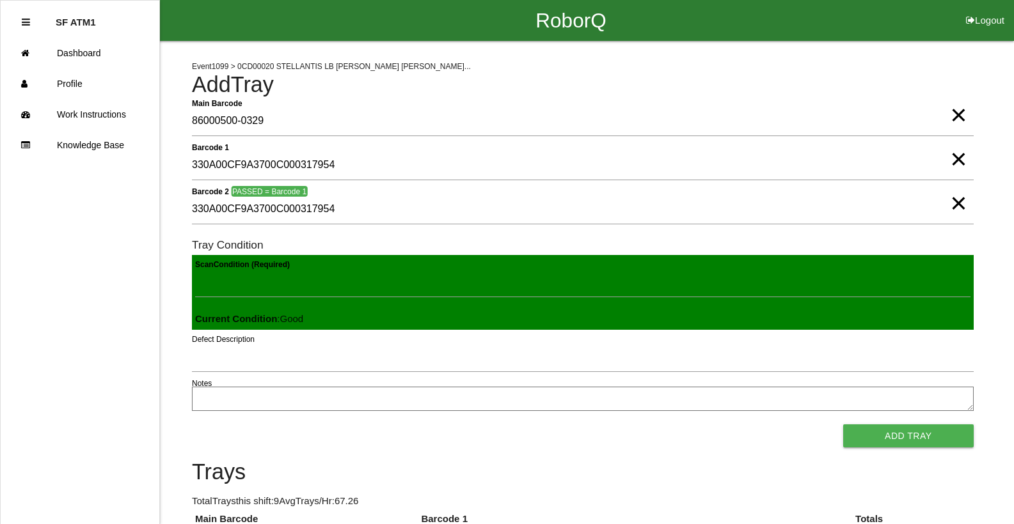
click at [843, 425] on button "Add Tray" at bounding box center [908, 436] width 130 height 23
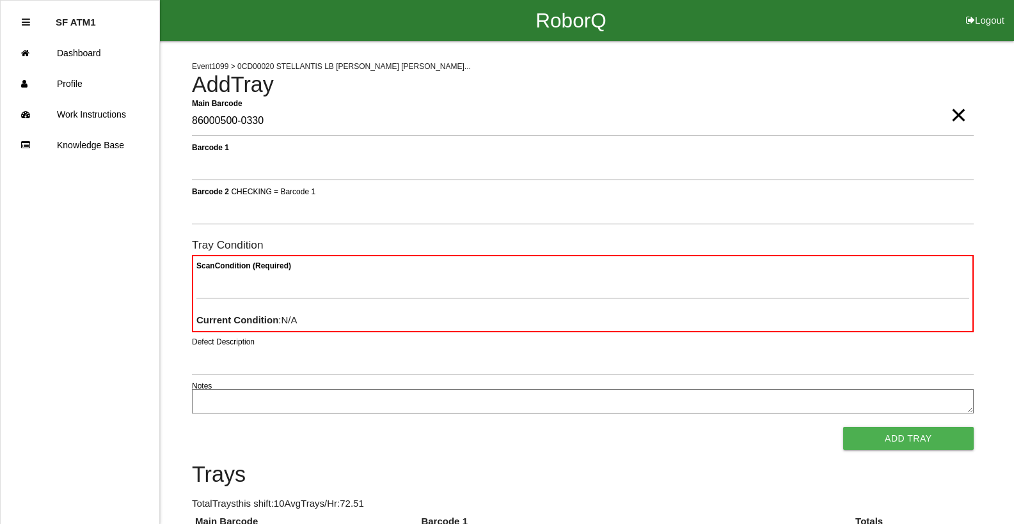
type Barcode "86000500-0330"
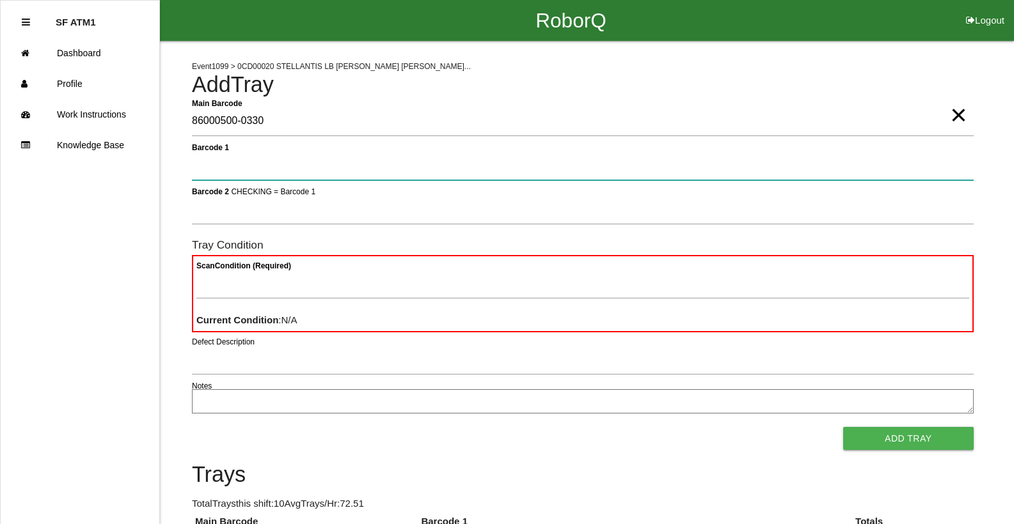
click at [843, 427] on button "Add Tray" at bounding box center [908, 438] width 130 height 23
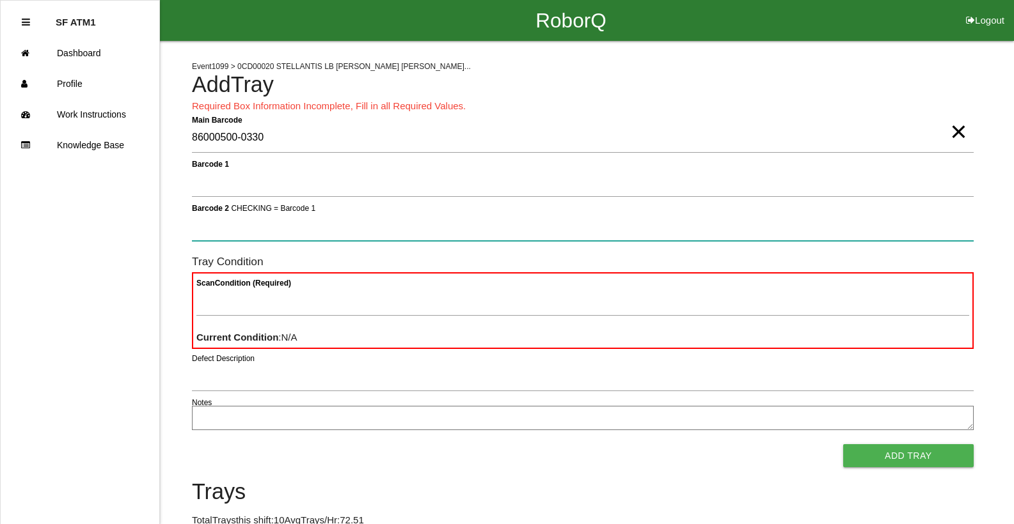
click at [843, 444] on button "Add Tray" at bounding box center [908, 455] width 130 height 23
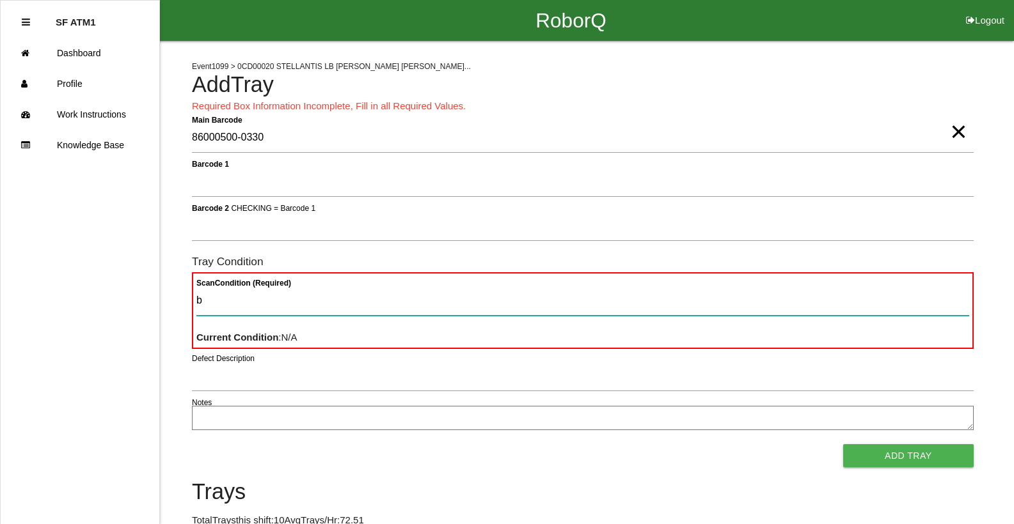
type Condition "ba"
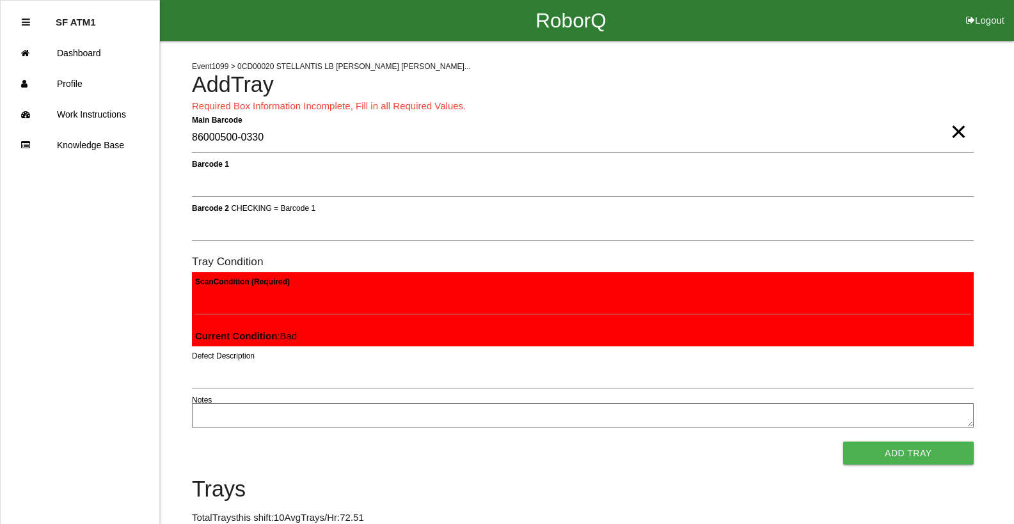
click at [843, 442] on button "Add Tray" at bounding box center [908, 453] width 130 height 23
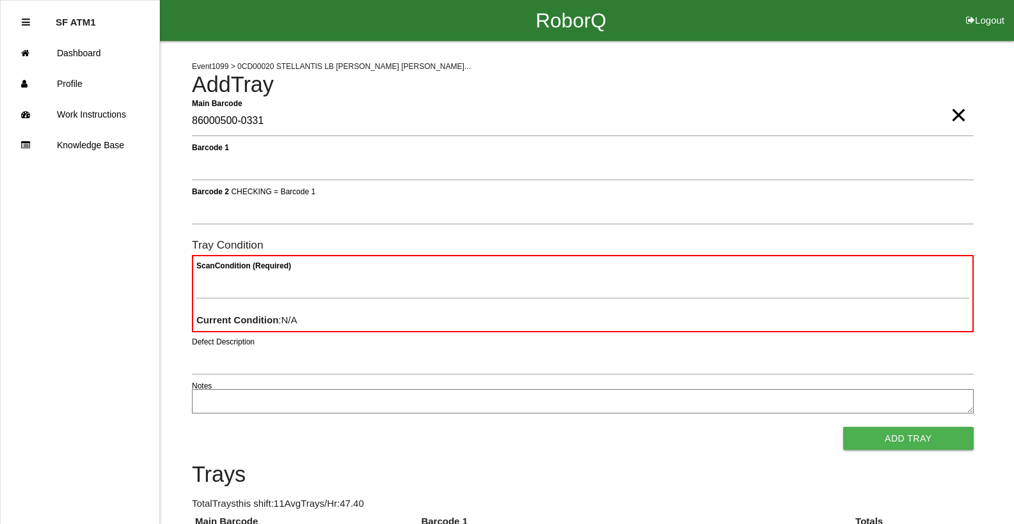
type Barcode "86000500-0331"
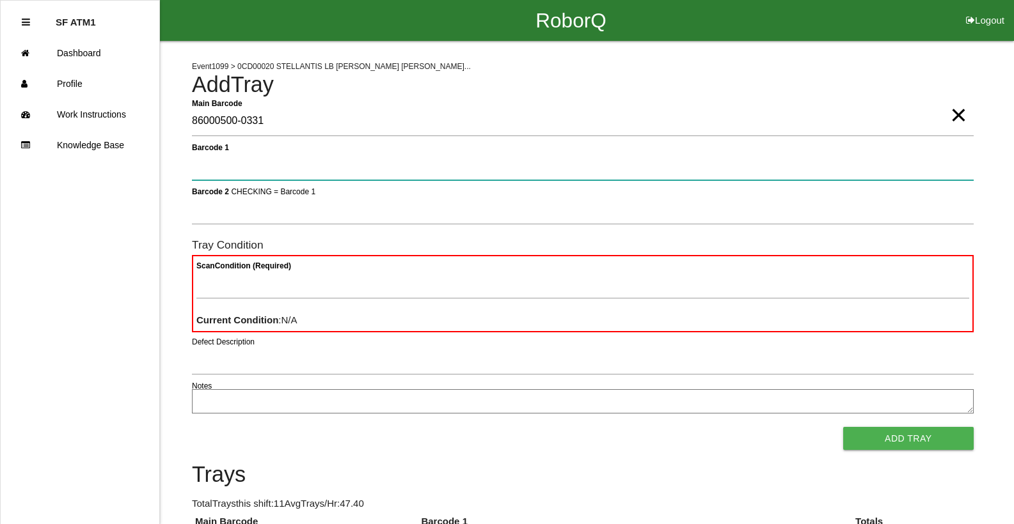
click at [843, 427] on button "Add Tray" at bounding box center [908, 438] width 130 height 23
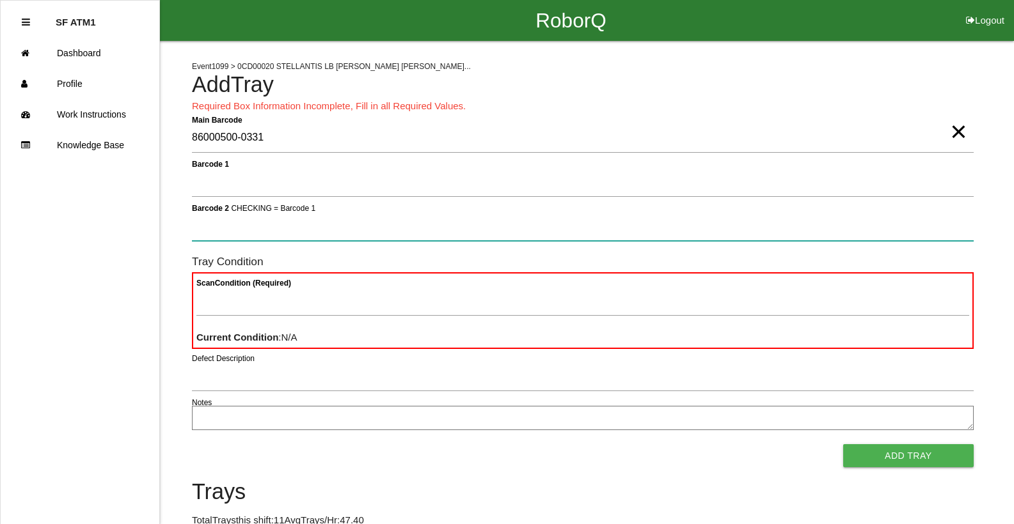
click at [843, 444] on button "Add Tray" at bounding box center [908, 455] width 130 height 23
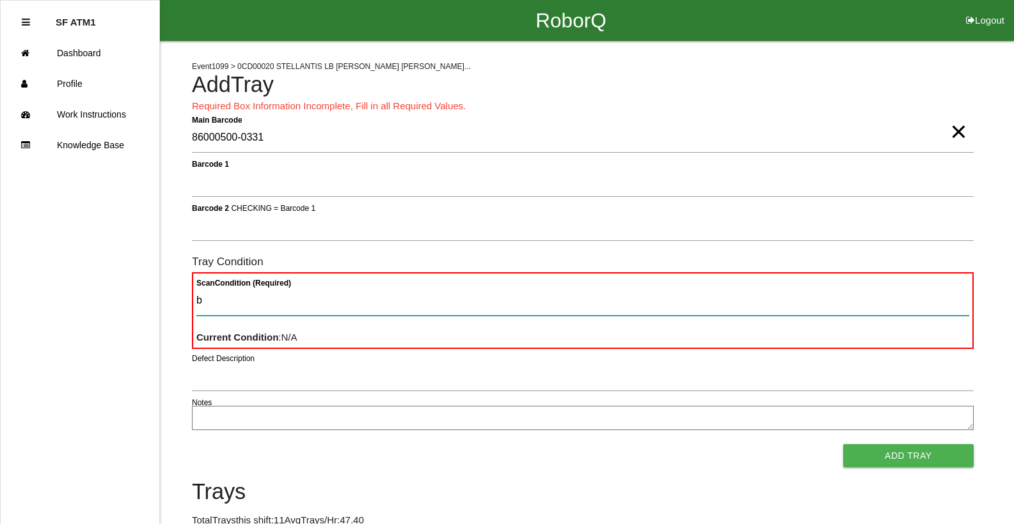
type Condition "ba"
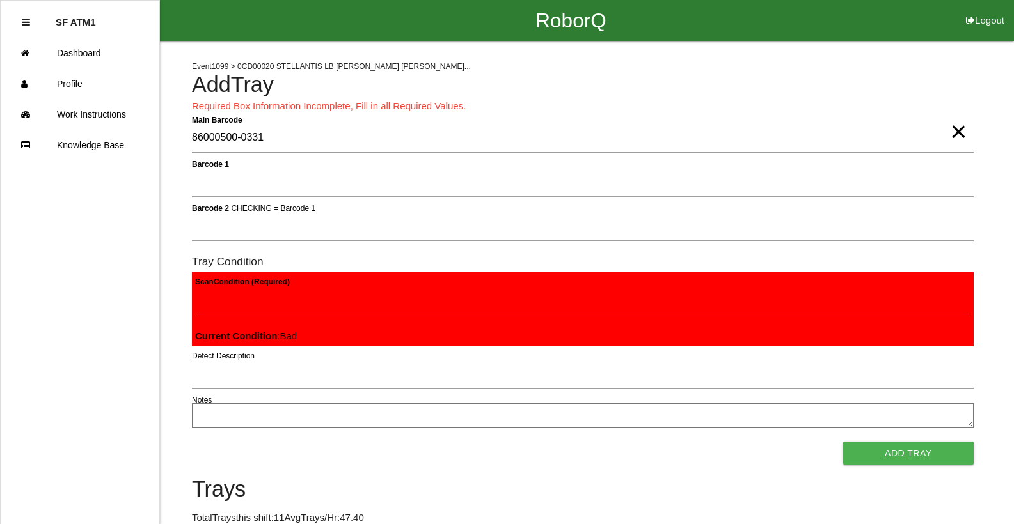
click at [843, 442] on button "Add Tray" at bounding box center [908, 453] width 130 height 23
